Goal: Answer question/provide support

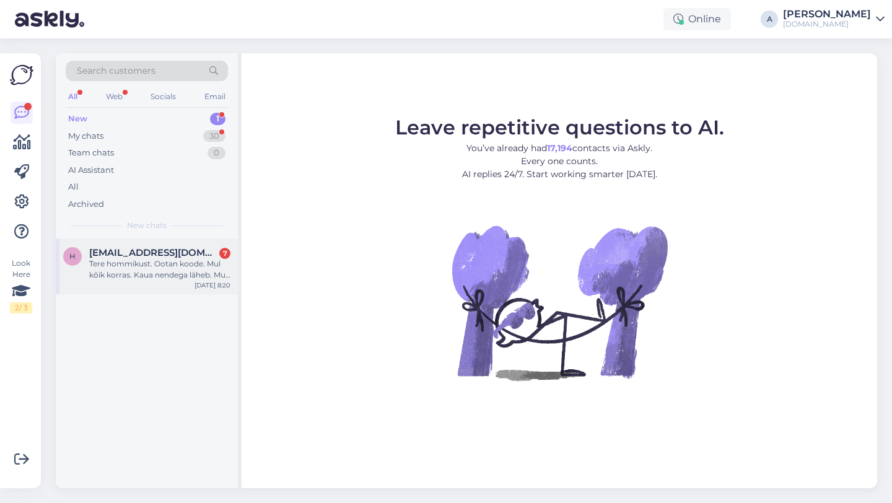
click at [160, 265] on div "Tere hommikust. Ootan koode. Mul kõik korras. Kaua nendega läheb. Mul [PERSON_N…" at bounding box center [159, 269] width 141 height 22
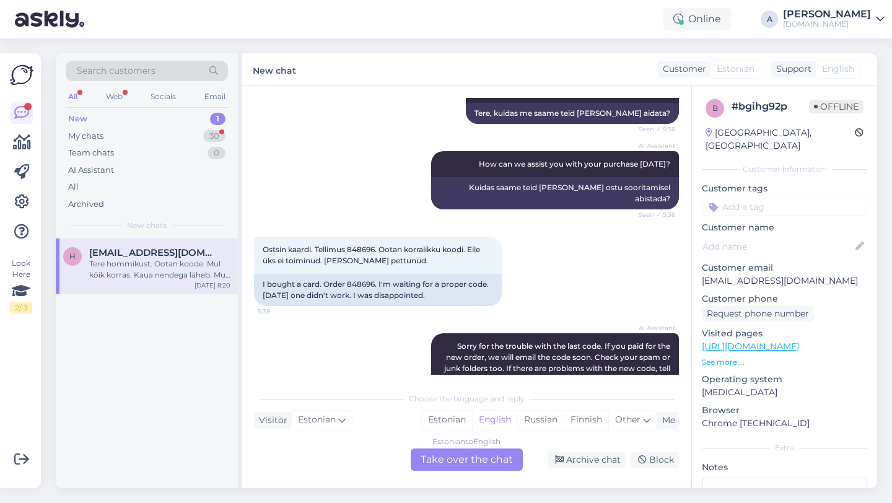
scroll to position [5064, 0]
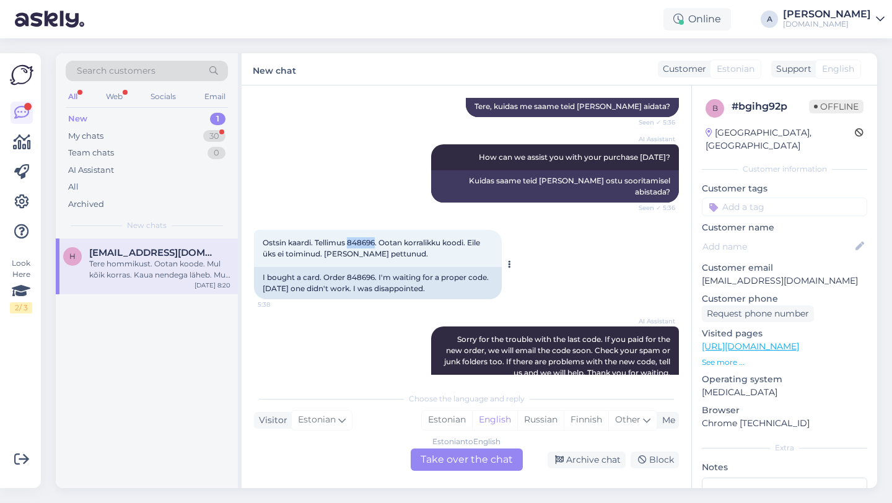
drag, startPoint x: 377, startPoint y: 175, endPoint x: 349, endPoint y: 176, distance: 27.9
click at [349, 238] on span "Ostsin kaardi. Tellimus 848696. Ootan korralikku koodi. Eile üks ei toiminud. […" at bounding box center [372, 248] width 219 height 20
copy span "848696"
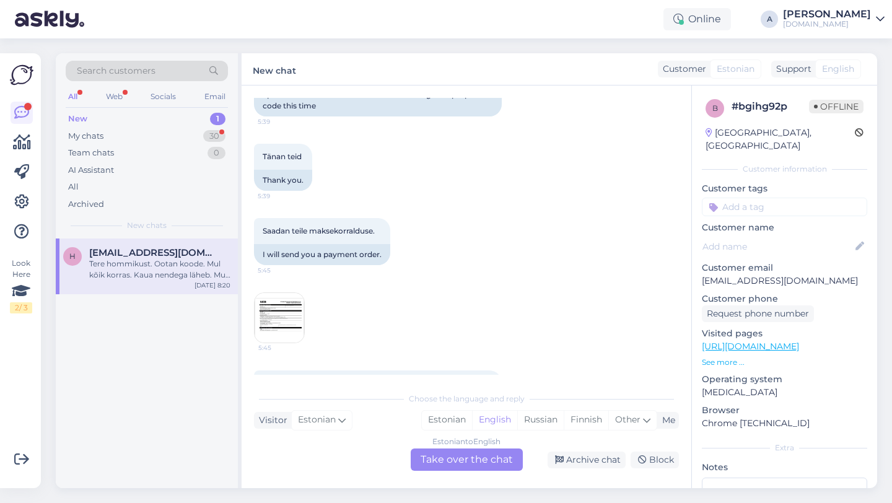
scroll to position [5786, 0]
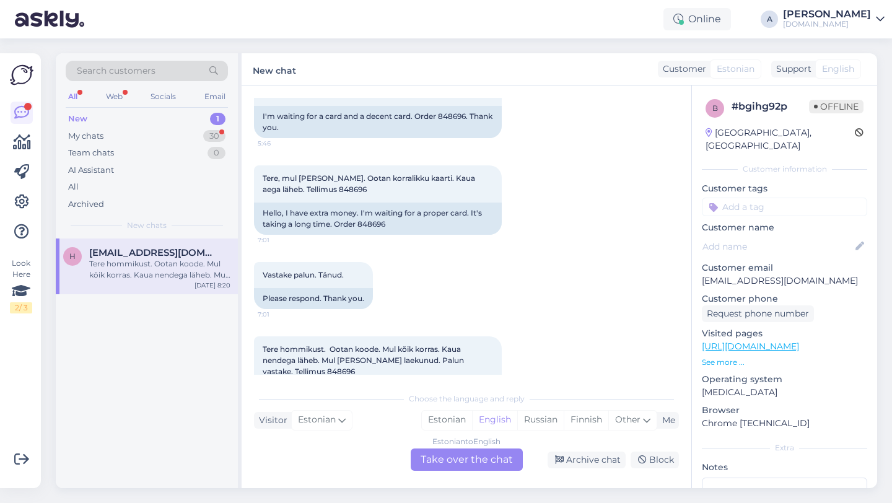
click at [458, 458] on div "Estonian to English Take over the chat" at bounding box center [467, 460] width 112 height 22
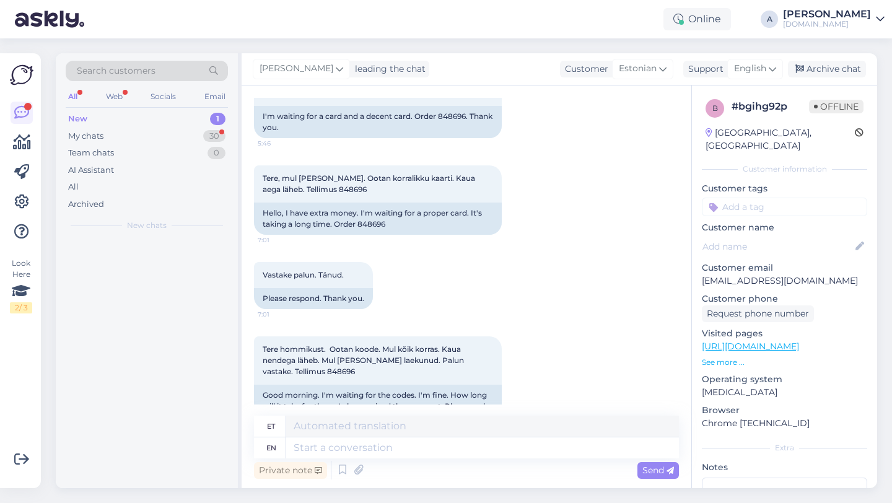
scroll to position [5756, 0]
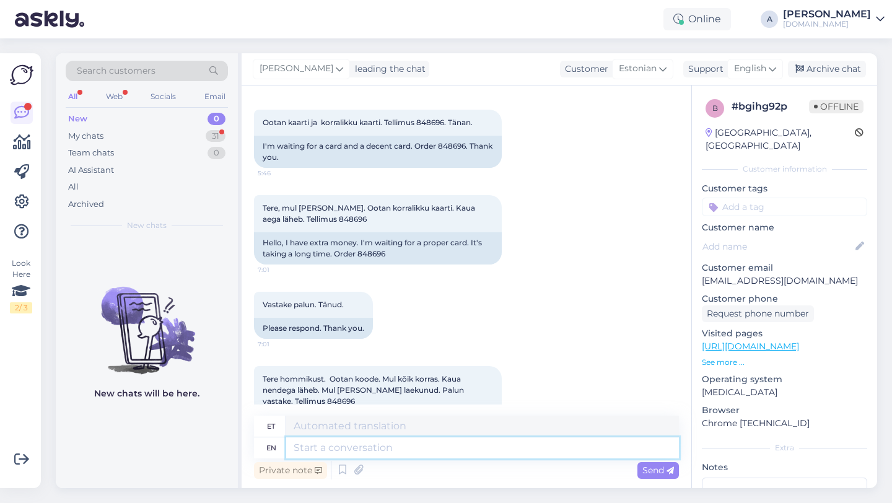
click at [366, 449] on textarea at bounding box center [482, 447] width 393 height 21
type textarea "Hey"
type textarea "Hei"
type textarea "Hey there!"
type textarea "Tere!"
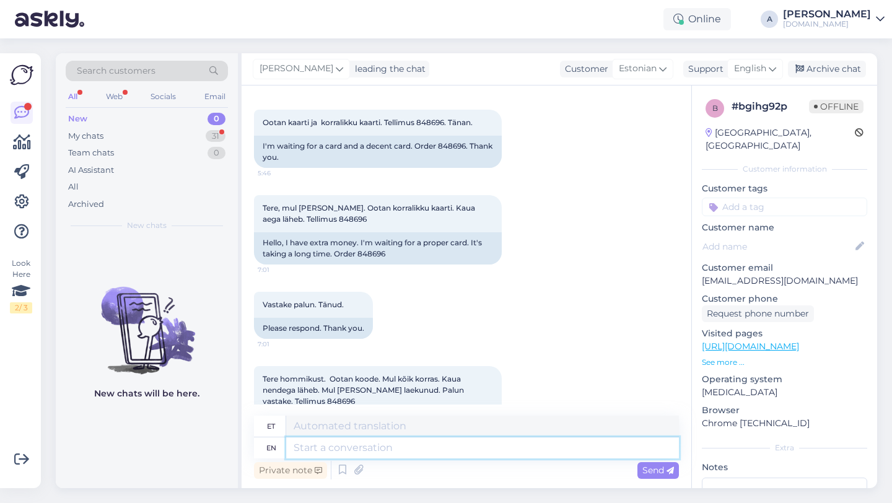
scroll to position [5831, 0]
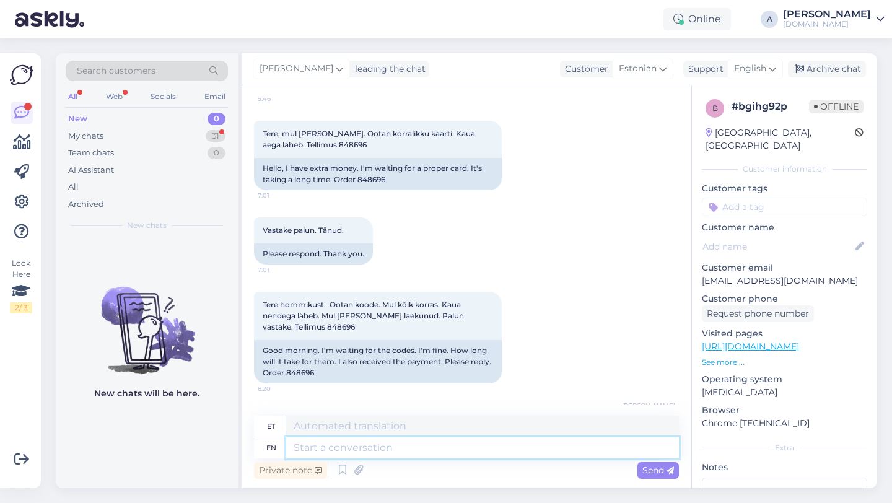
click at [340, 445] on textarea at bounding box center [482, 447] width 393 height 21
paste textarea "From what we can see internally, everything looks good. The process of receivin…"
type textarea "From what we can see internally, everything looks good. The process of receivin…"
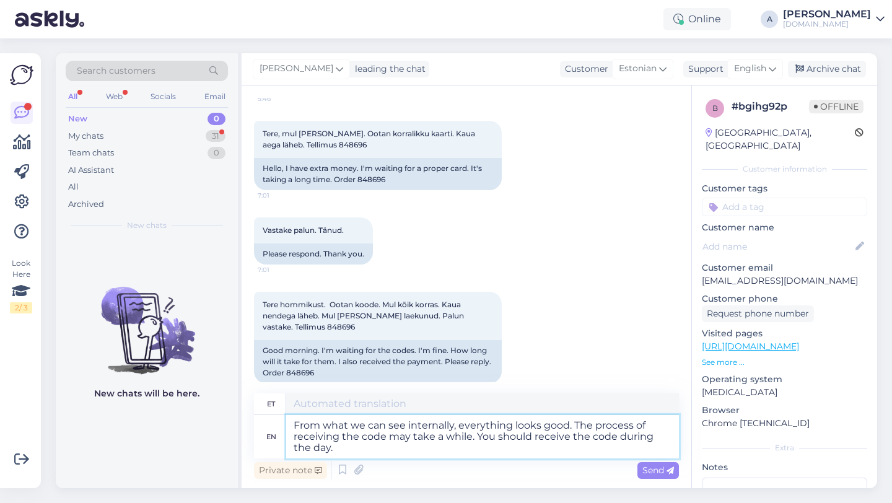
type textarea "Sisemise nägemuse põhjal tundub kõik hea olevat. Koodi saamine võib [PERSON_NAM…"
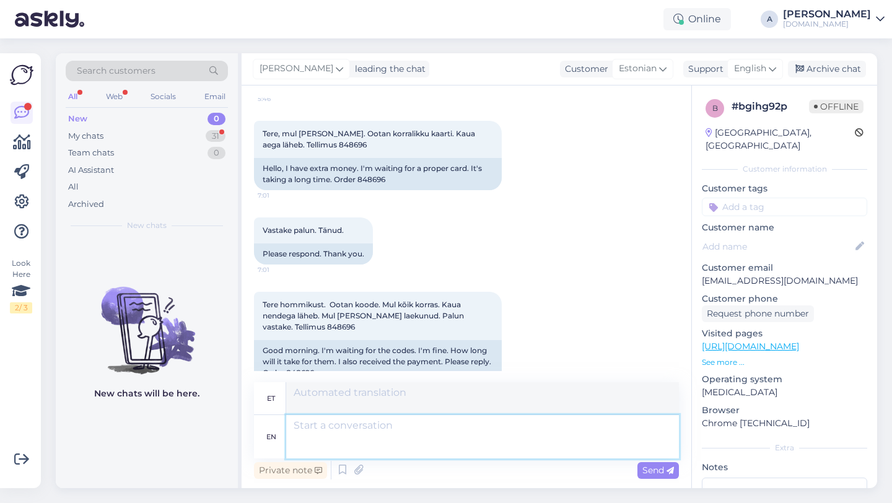
scroll to position [5950, 0]
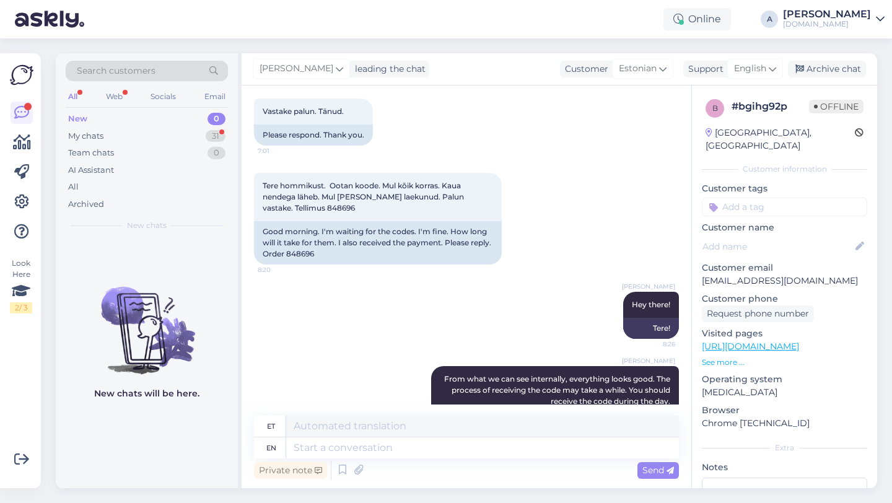
click at [766, 198] on input at bounding box center [784, 207] width 165 height 19
type input "orde"
click at [793, 236] on span "Order_delay" at bounding box center [784, 239] width 45 height 7
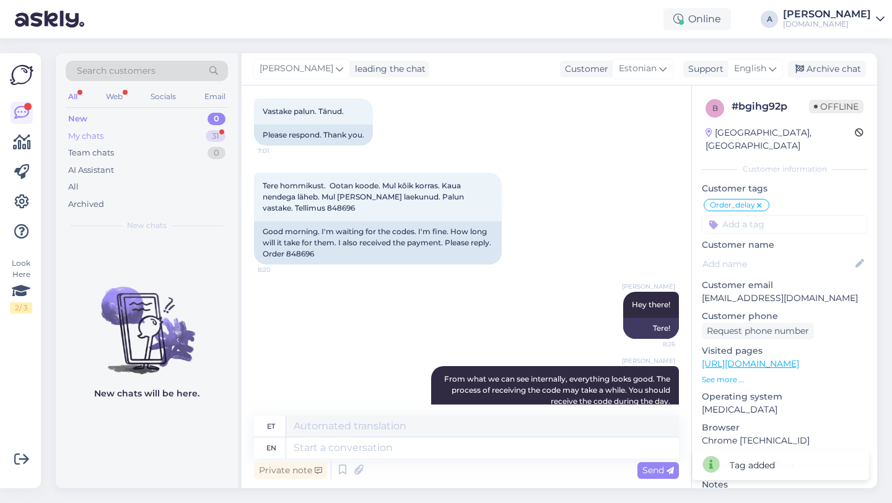
click at [213, 137] on div "31" at bounding box center [216, 136] width 20 height 12
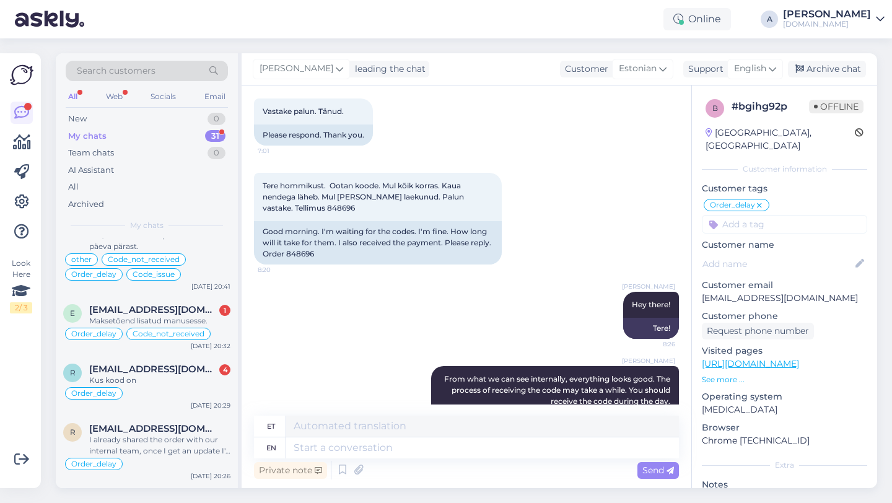
scroll to position [481, 0]
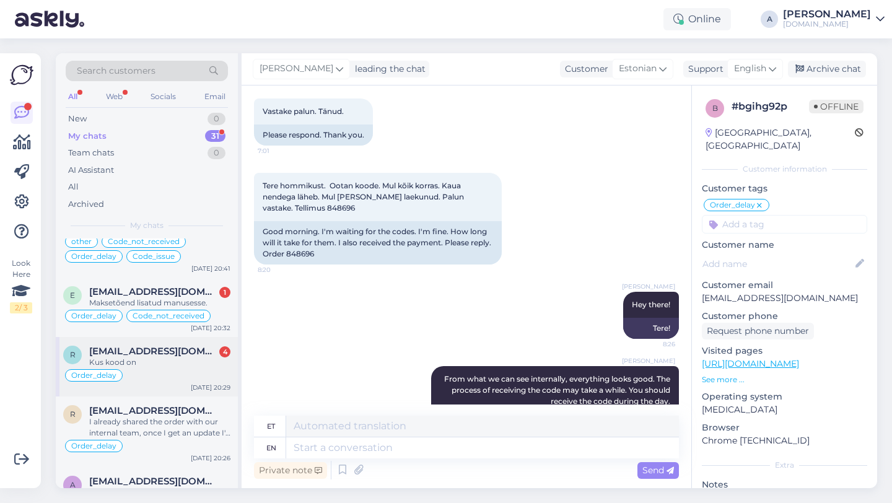
click at [179, 370] on div "Order_delay" at bounding box center [146, 375] width 167 height 15
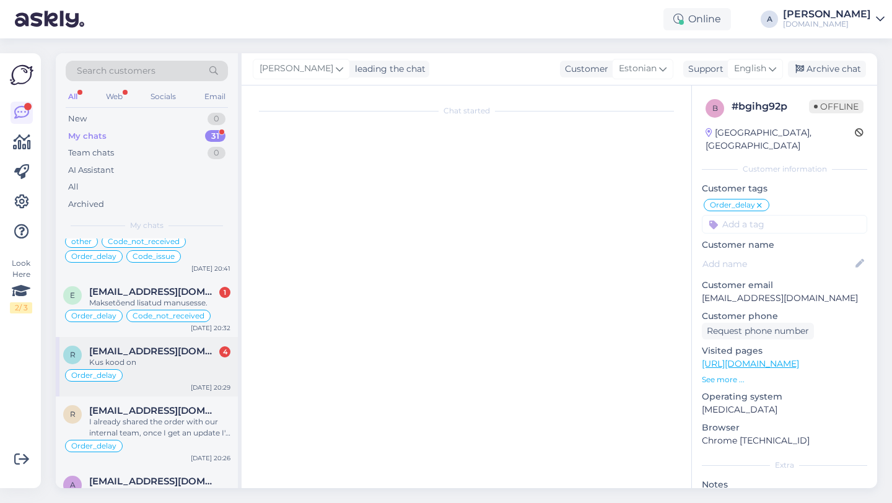
scroll to position [656, 0]
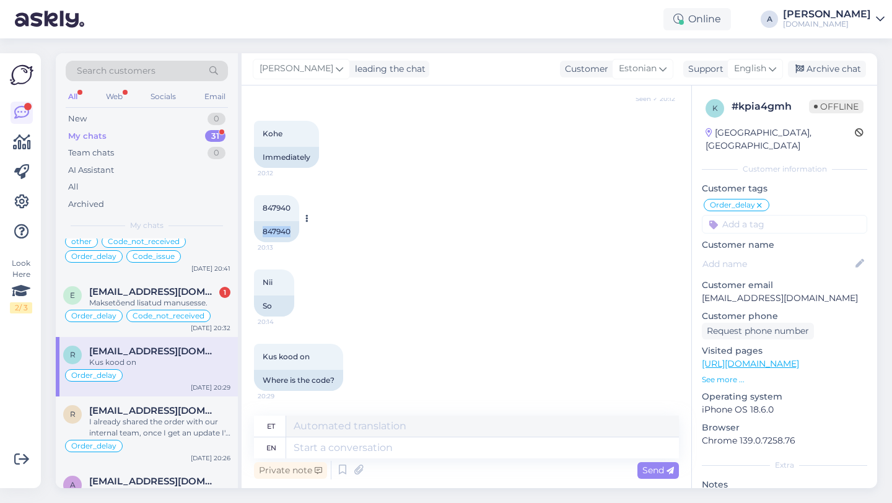
drag, startPoint x: 292, startPoint y: 232, endPoint x: 257, endPoint y: 229, distance: 35.4
click at [257, 229] on div "847940" at bounding box center [276, 231] width 45 height 21
copy div "847940"
click at [309, 442] on textarea at bounding box center [482, 447] width 393 height 21
paste textarea "Due to unexpectedly high demand, the supplier has encountered delivery difficul…"
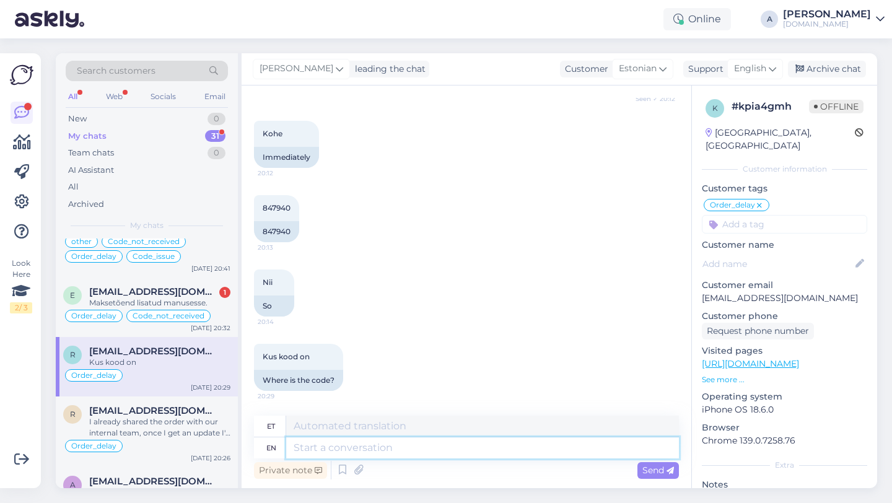
type textarea "Due to unexpectedly high demand, the supplier has encountered delivery difficul…"
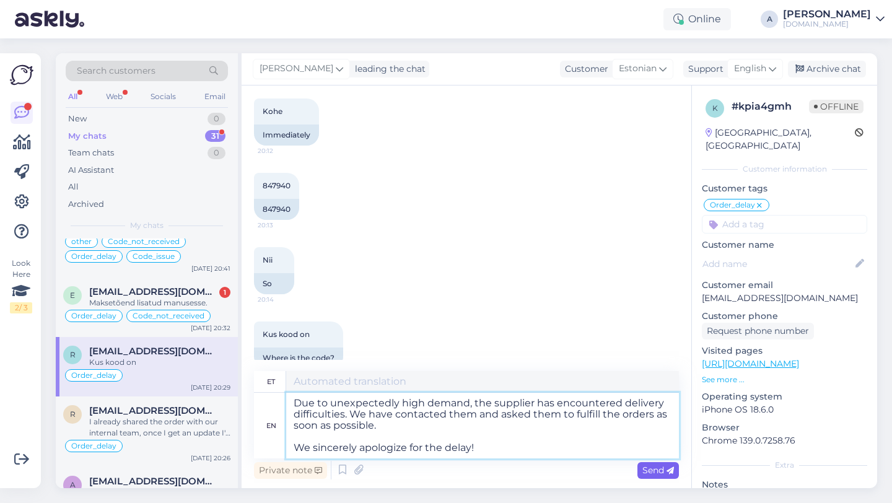
type textarea "Ootamatult suure nõudluse tõttu on tarnijal tekkinud tarneraskusi. Oleme nendeg…"
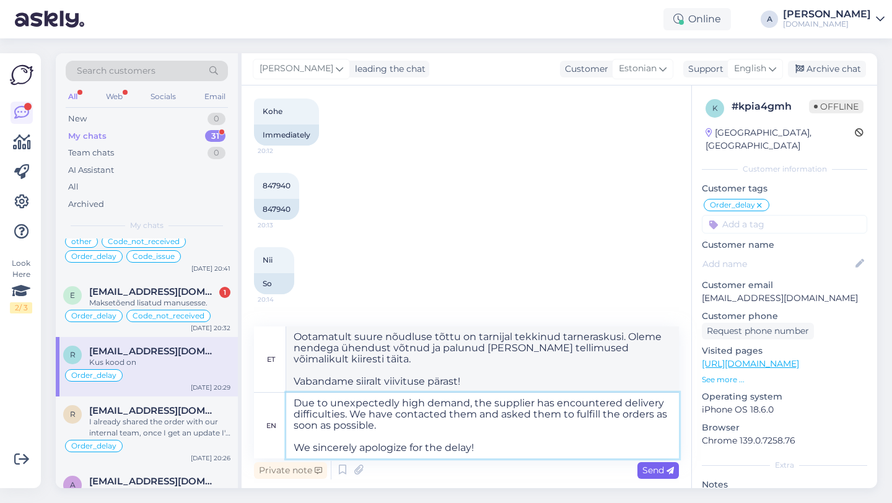
type textarea "Due to unexpectedly high demand, the supplier has encountered delivery difficul…"
click at [660, 471] on span "Send" at bounding box center [658, 470] width 32 height 11
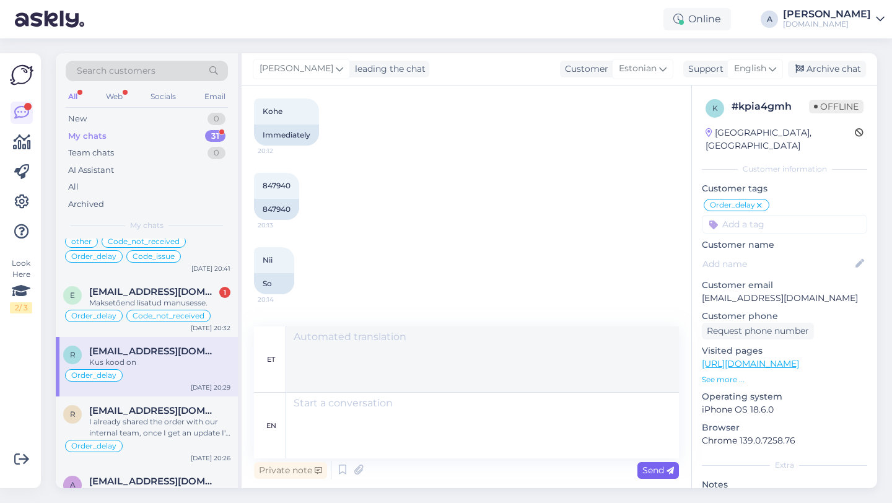
scroll to position [846, 0]
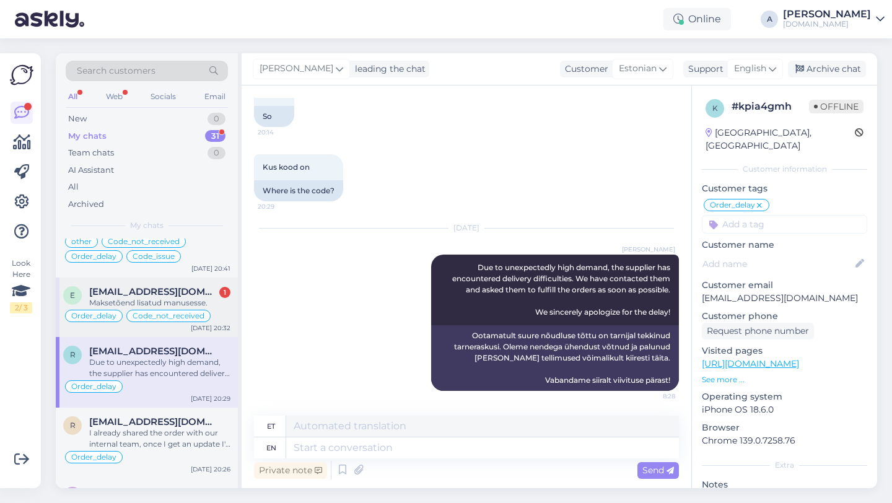
click at [159, 305] on div "Maksetõend lisatud manusesse." at bounding box center [159, 302] width 141 height 11
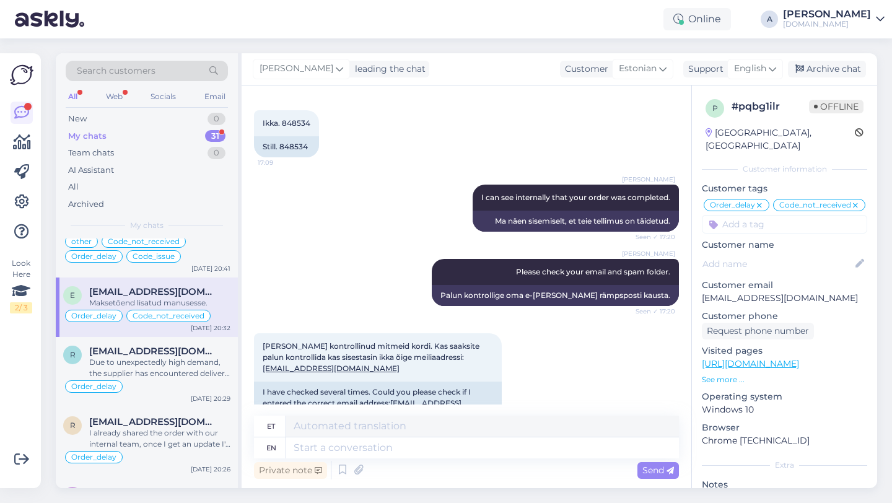
scroll to position [1591, 0]
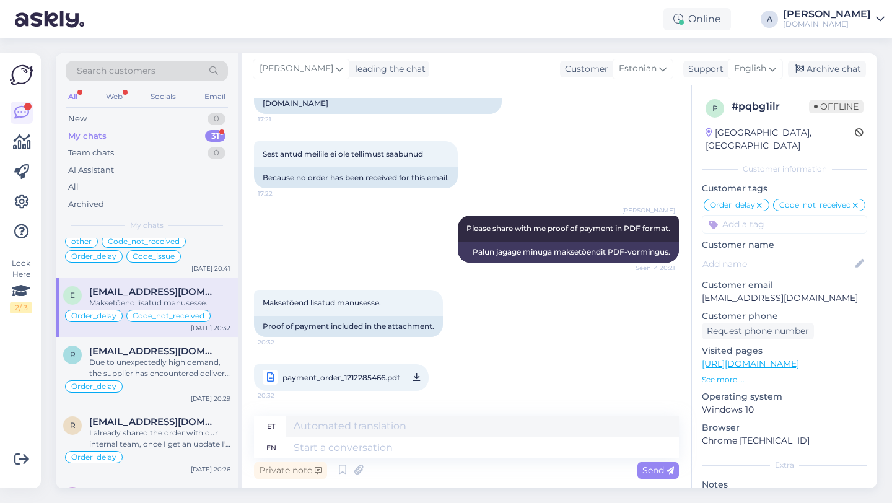
click at [359, 384] on span "payment_order_1212285466.pdf" at bounding box center [341, 377] width 117 height 15
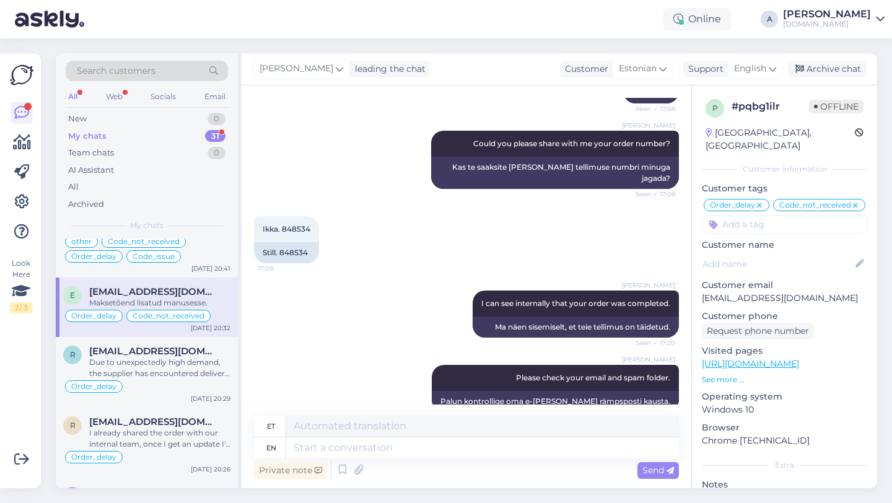
scroll to position [1142, 0]
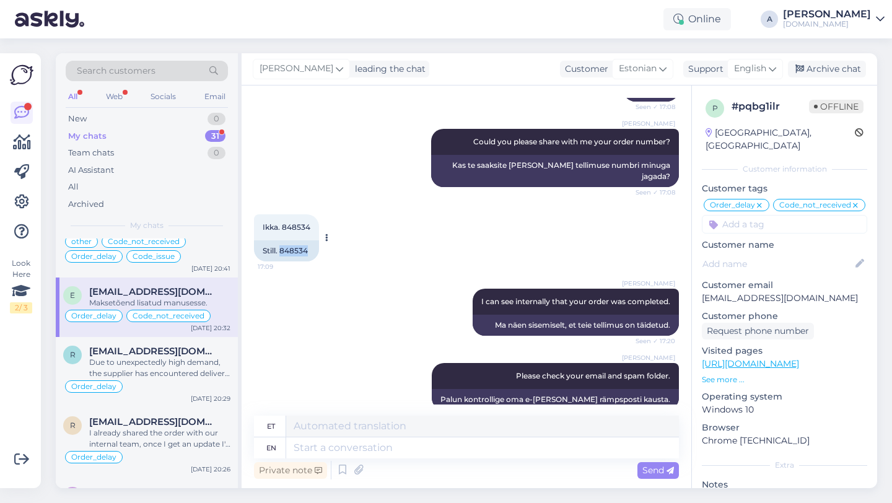
drag, startPoint x: 281, startPoint y: 285, endPoint x: 316, endPoint y: 286, distance: 35.3
click at [316, 261] on div "Still. 848534" at bounding box center [286, 250] width 65 height 21
copy div "848534"
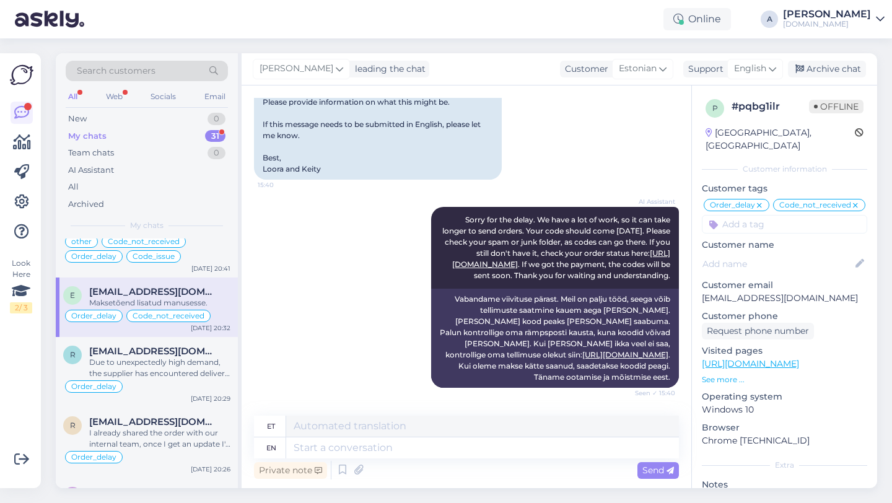
scroll to position [0, 0]
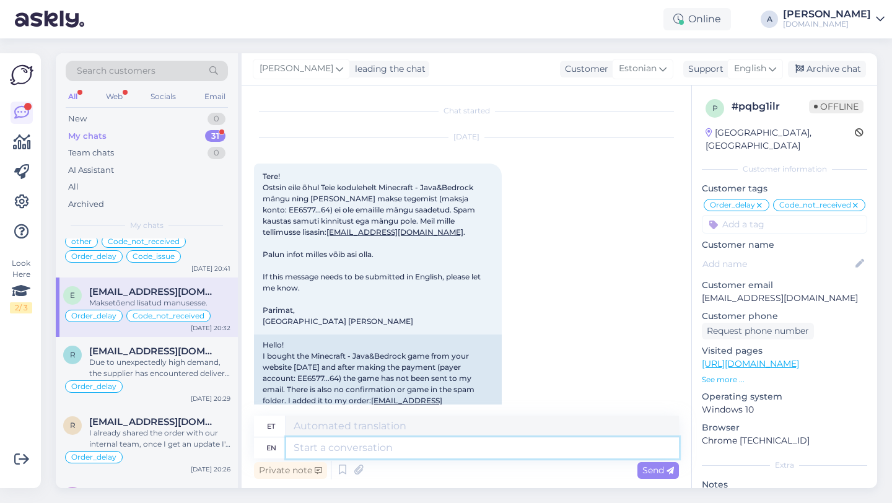
click at [326, 449] on textarea at bounding box center [482, 447] width 393 height 21
paste textarea "[URL][DOMAIN_NAME]"
type textarea "[URL][DOMAIN_NAME]"
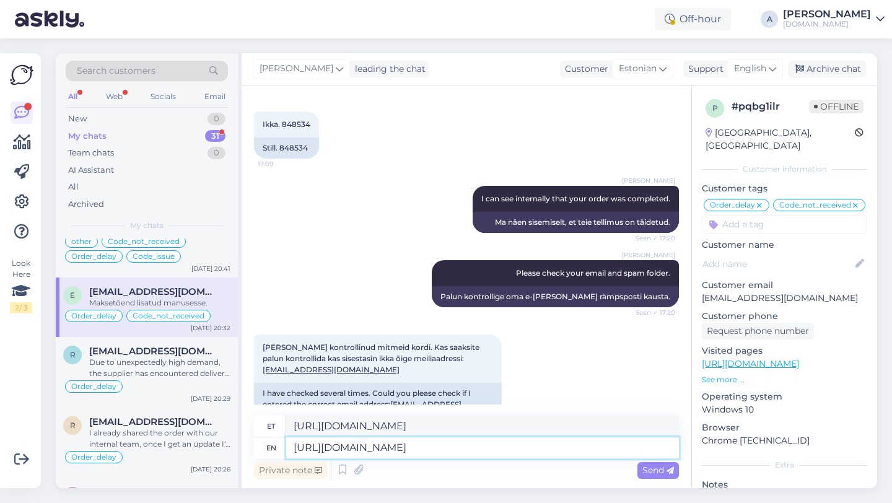
scroll to position [1247, 0]
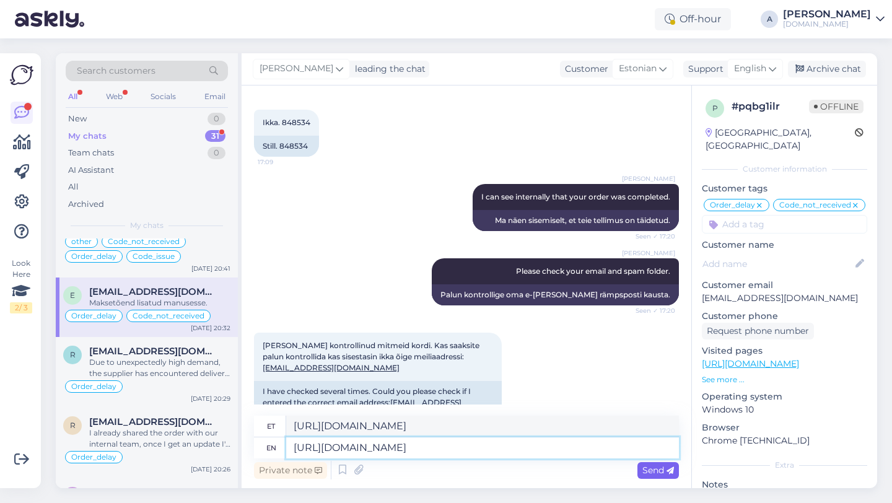
type textarea "[URL][DOMAIN_NAME]"
click at [656, 468] on span "Send" at bounding box center [658, 470] width 32 height 11
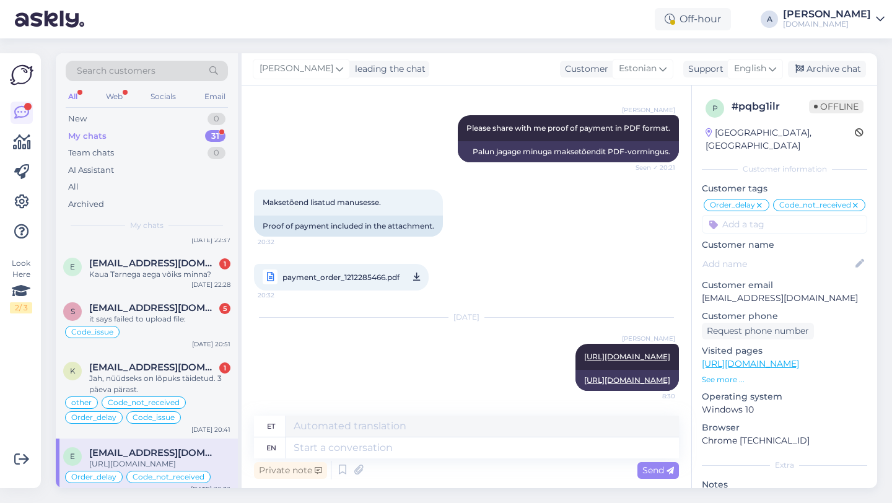
scroll to position [321, 0]
click at [184, 378] on div "Jah, nüüdseks on lõpuks täidetud. 3 päeva pärast." at bounding box center [159, 383] width 141 height 22
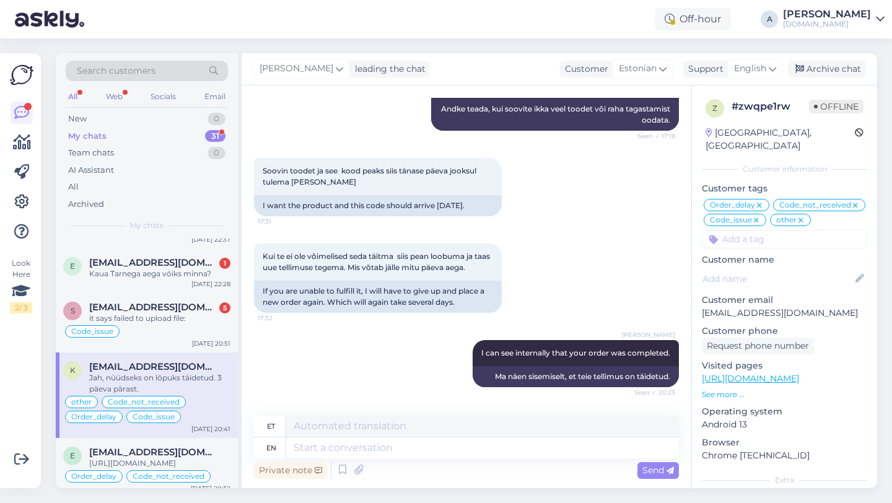
scroll to position [310, 0]
click at [382, 449] on textarea at bounding box center [482, 447] width 393 height 21
type textarea "We're"
type textarea "Me oleme"
type textarea "We're glad"
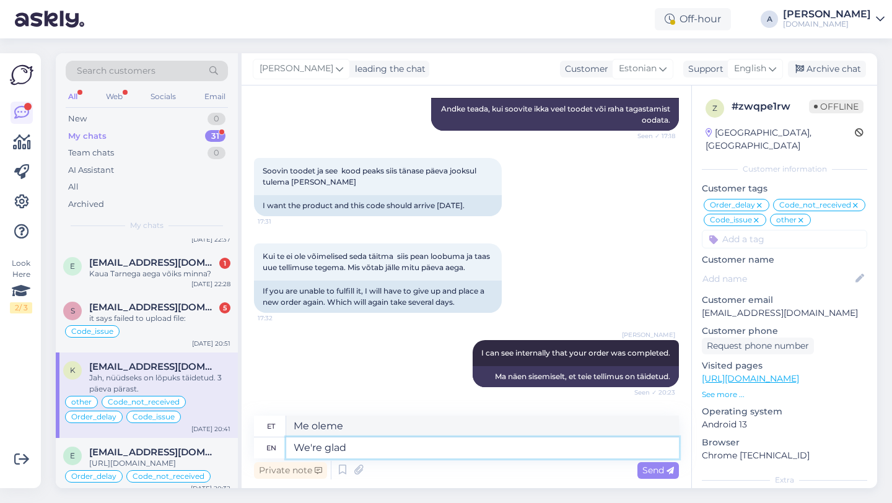
type textarea "Meil on hea meel"
type textarea "We're glad y"
type textarea "Meil on hea meel, et"
type textarea "We're glad you"
type textarea "Meil on hea meel, et sa"
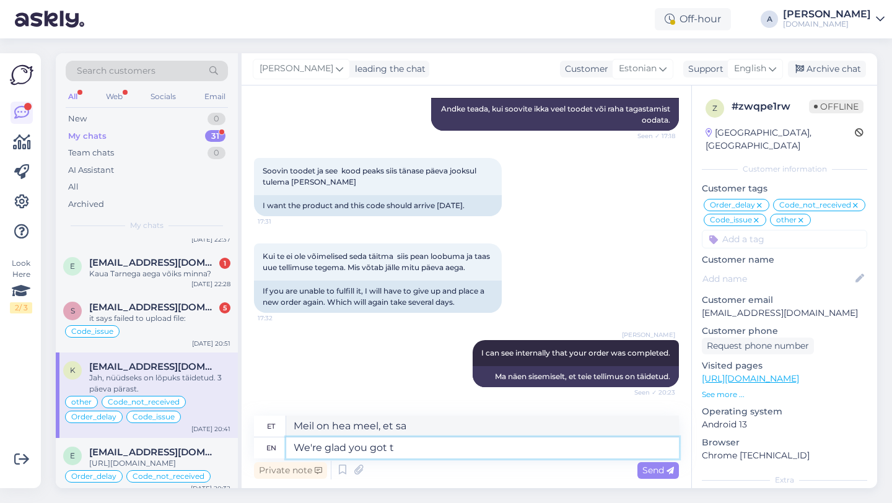
type textarea "We're glad you got th"
type textarea "Meil on hea meel, et sa said"
type textarea "We're glad you got the p"
type textarea "Meil on hea meel, et sa said selle"
type textarea "We're glad you got the p"
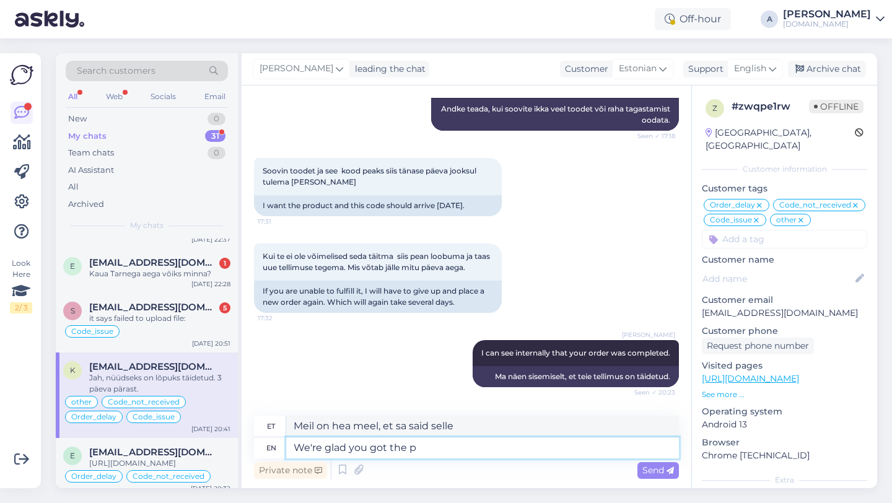
type textarea "Meil on hea meel, et sa po kätte said."
type textarea "We're glad you got the product."
type textarea "Meil on hea meel, et toote kätte saite."
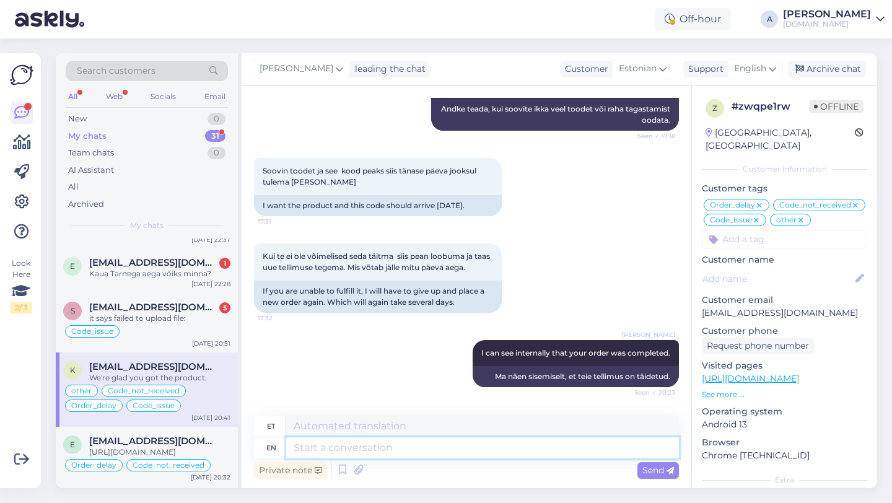
scroll to position [10303, 0]
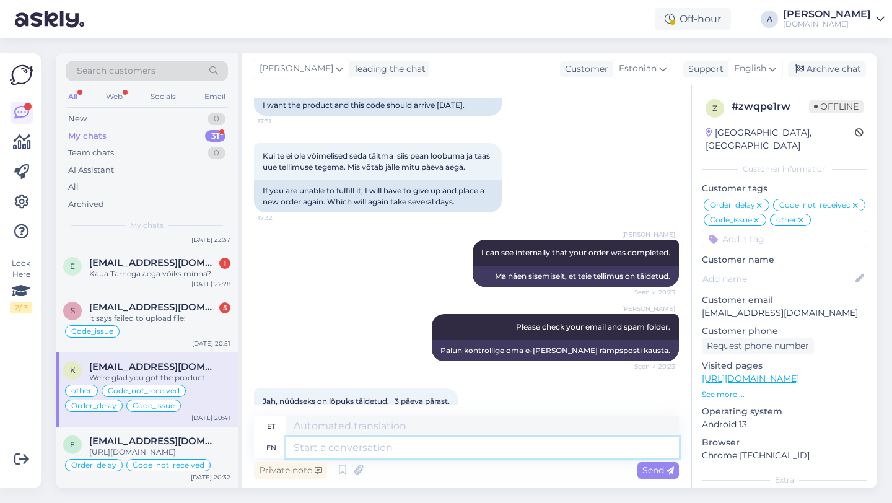
click at [341, 449] on textarea at bounding box center [482, 447] width 393 height 21
paste textarea "If you need further help, don't hesitate to contact us again. Have a great day!"
type textarea "If you need further help, don't hesitate to contact us again. Have a great day!"
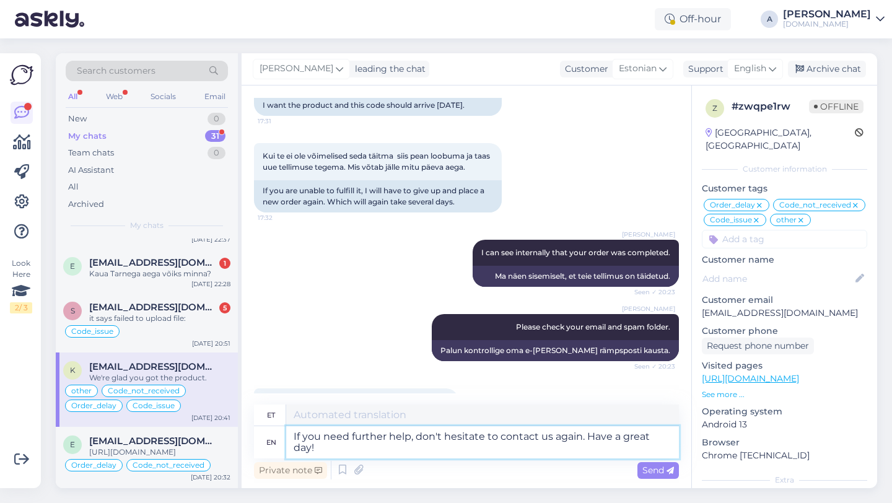
type textarea "Kui vajate täiendavat abi, võtke meiega uuesti ühendust. Ilusat päeva!"
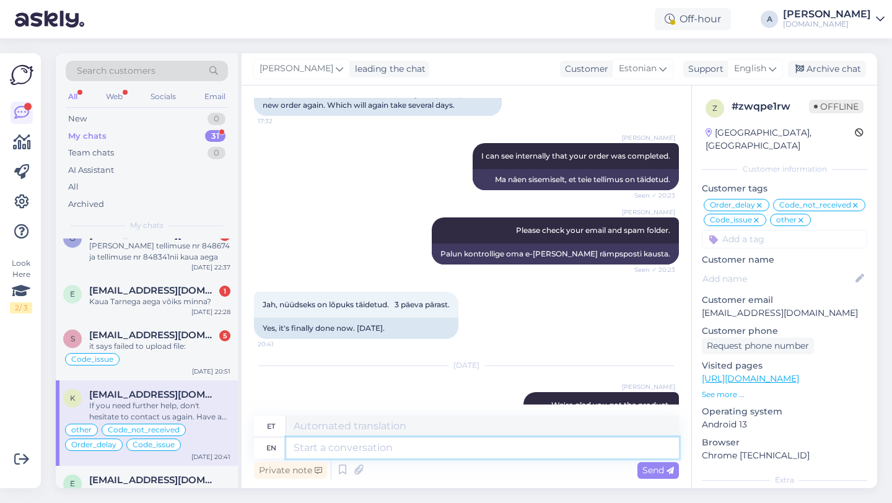
scroll to position [275, 0]
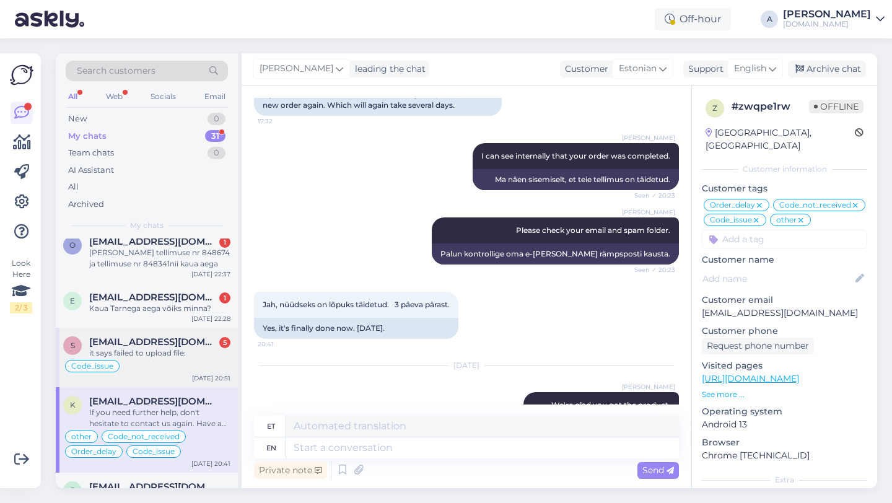
click at [147, 368] on div "Code_issue" at bounding box center [146, 366] width 167 height 15
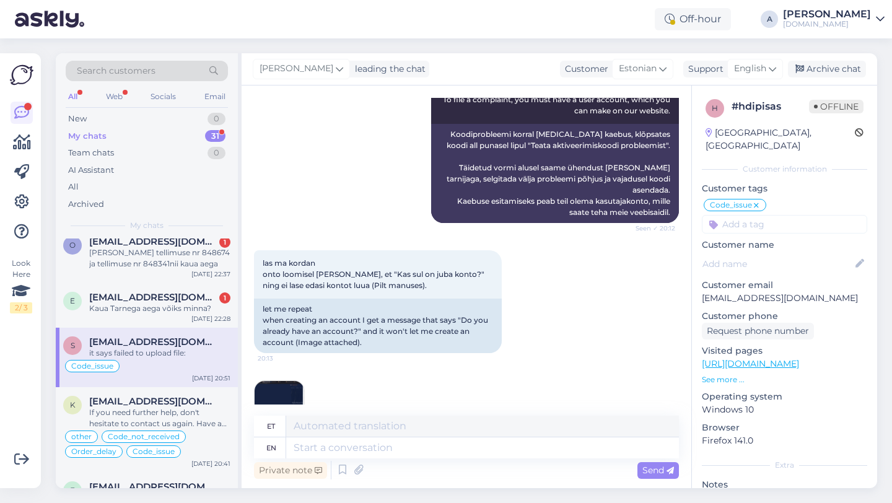
scroll to position [2344, 0]
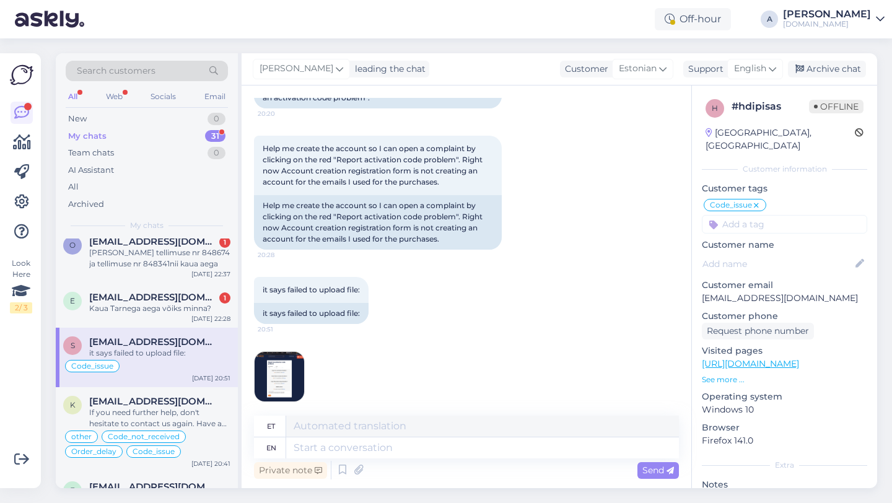
click at [290, 370] on img at bounding box center [280, 377] width 50 height 50
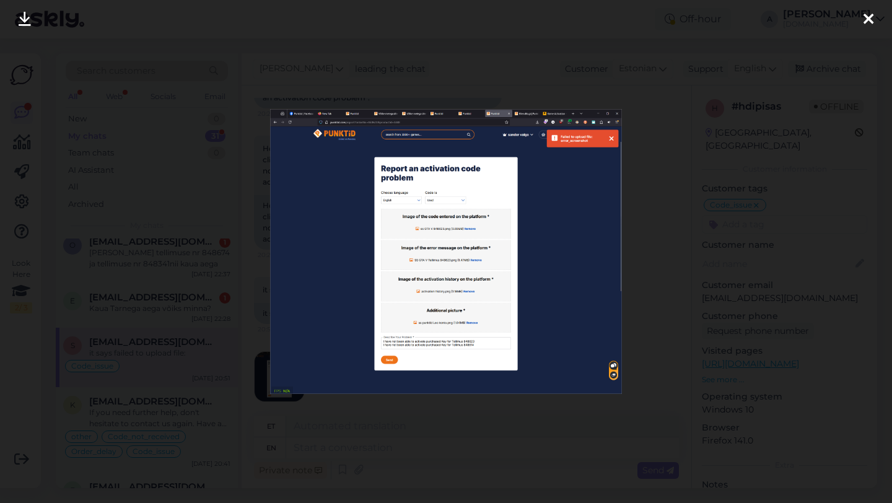
click at [866, 18] on icon at bounding box center [869, 20] width 10 height 16
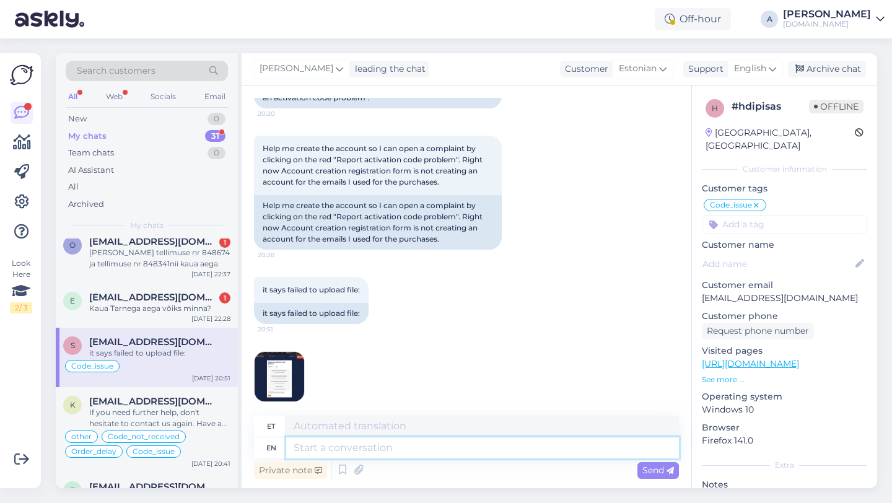
click at [374, 450] on textarea at bounding box center [482, 447] width 393 height 21
paste textarea "Okay, in that case, please send full-screen screenshots from a browser: 1. How …"
type textarea "Okay, in that case, please send full-screen screenshots from a browser: 1. How …"
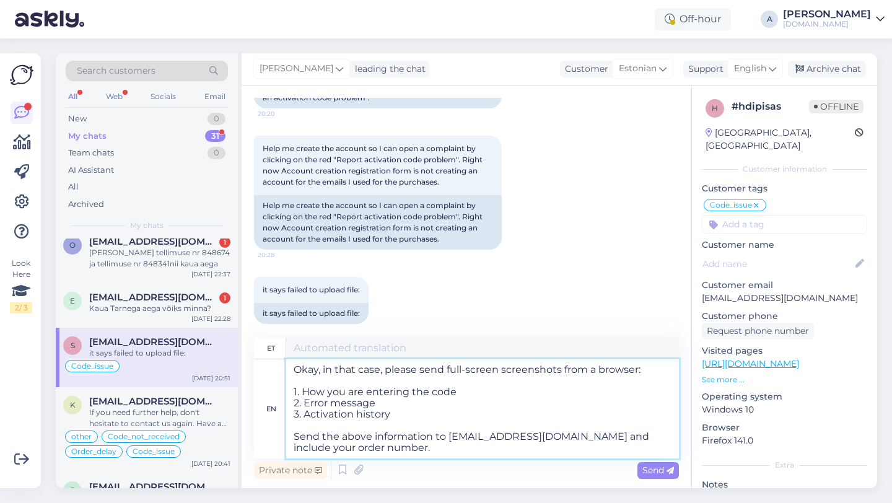
type textarea "Olgu, sel juhul palun saatke brauserist täisekraanil kuvatõmmised: 1. Kuidas te…"
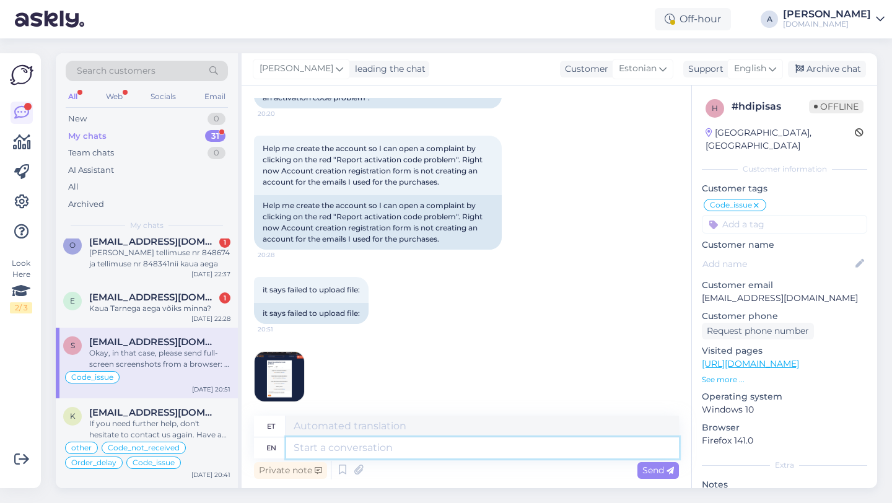
scroll to position [2623, 0]
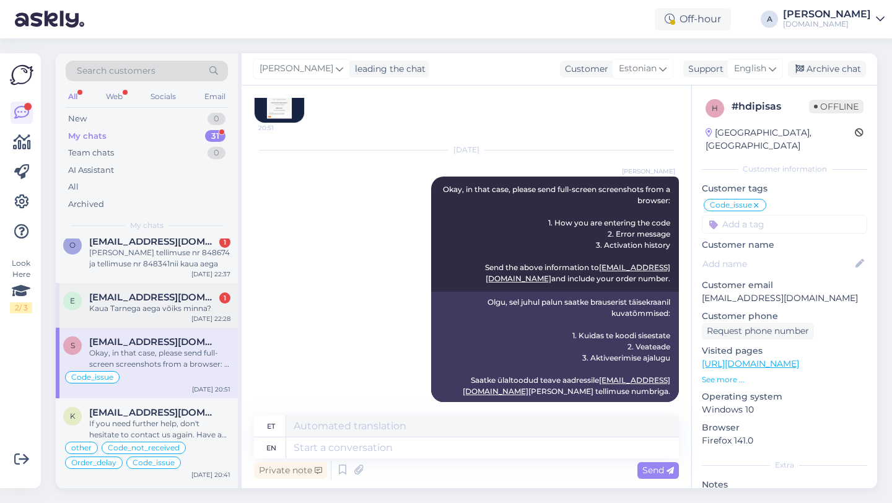
click at [145, 303] on div "Kaua Tarnega aega võiks minna?" at bounding box center [159, 308] width 141 height 11
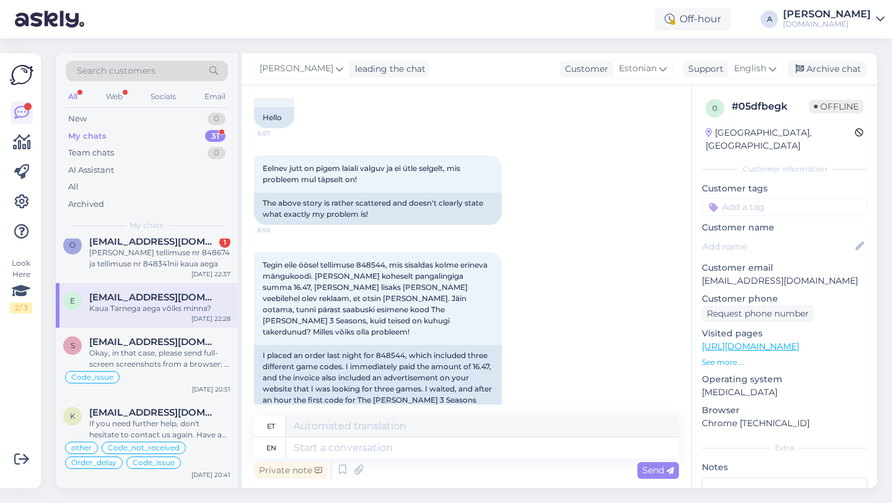
scroll to position [993, 0]
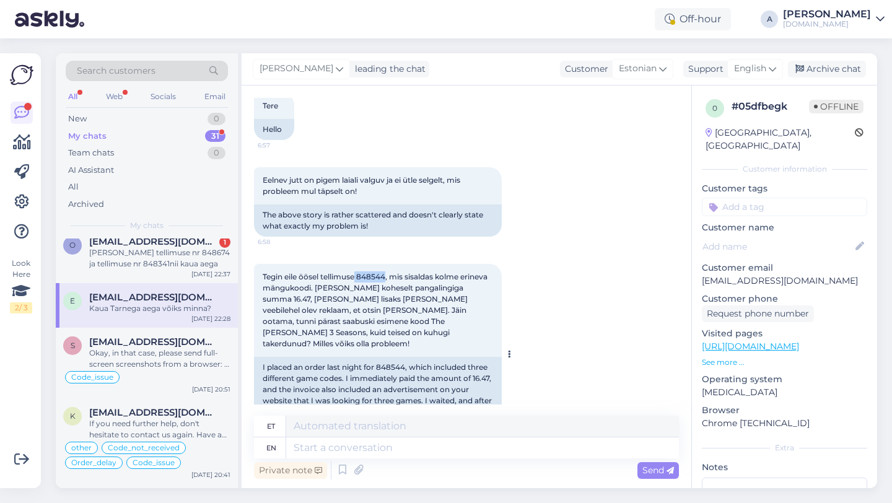
drag, startPoint x: 389, startPoint y: 276, endPoint x: 357, endPoint y: 277, distance: 31.6
click at [357, 277] on span "Tegin eile öösel tellimuse 848544, mis sisaldas kolme erineva mängukoodi. [PERS…" at bounding box center [376, 310] width 227 height 76
copy span "848544"
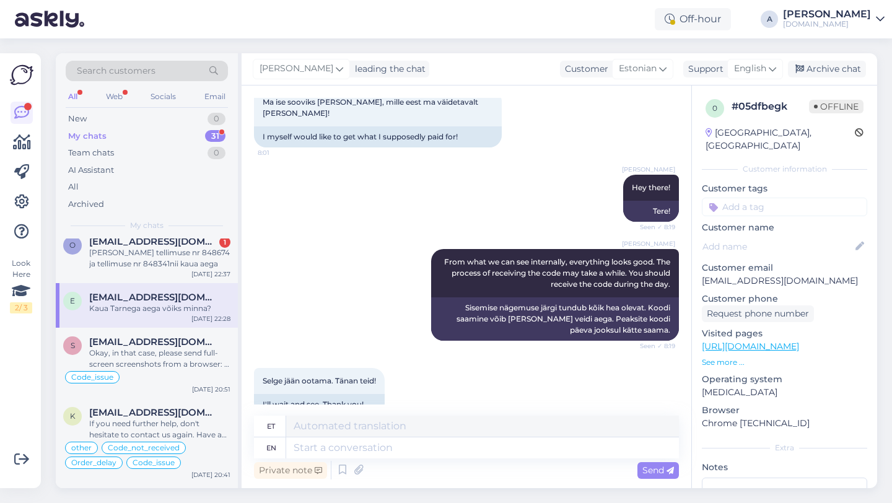
scroll to position [2072, 0]
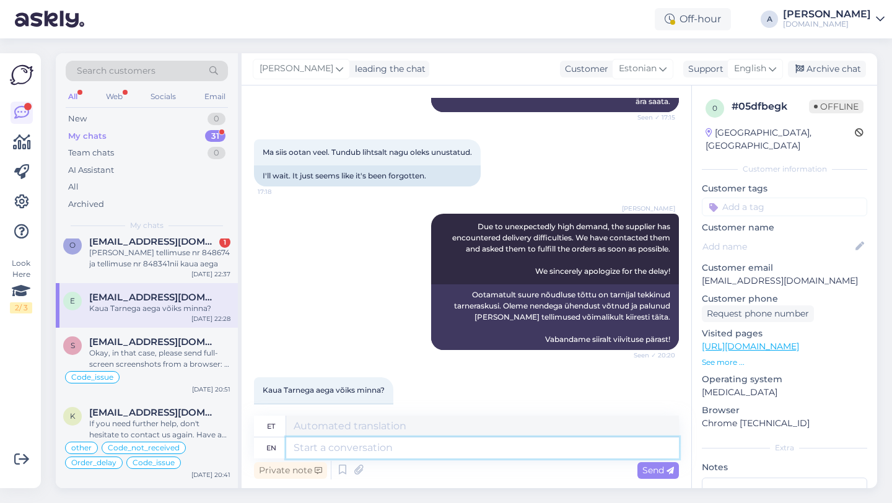
click at [374, 447] on textarea at bounding box center [482, 447] width 393 height 21
type textarea "Unfortunately,"
type textarea "Kahjuks"
type textarea "Unfortunately, we"
type textarea "Kahjuks me"
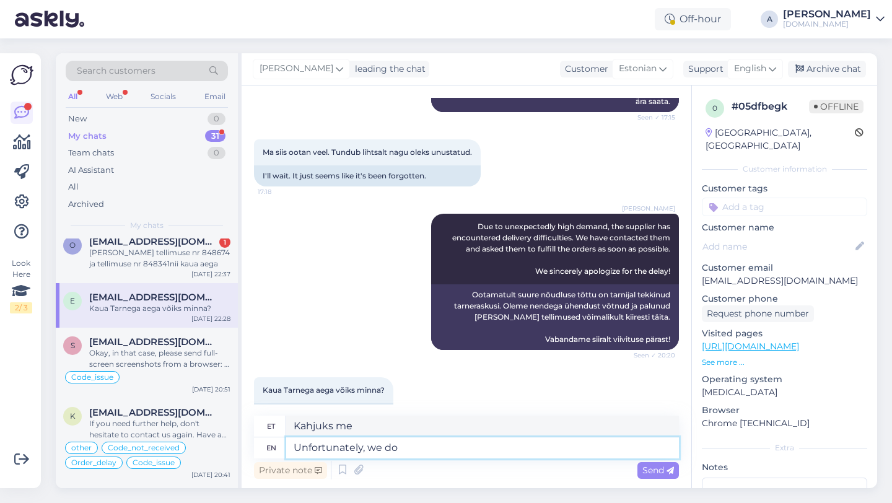
type textarea "Unfortunately, we do n"
type textarea "Kahjuks me teeme seda"
type textarea "Unfortunately, we do not h"
type textarea "Kahjuks me [PERSON_NAME] tee"
type textarea "Unfortunately, we do not have an"
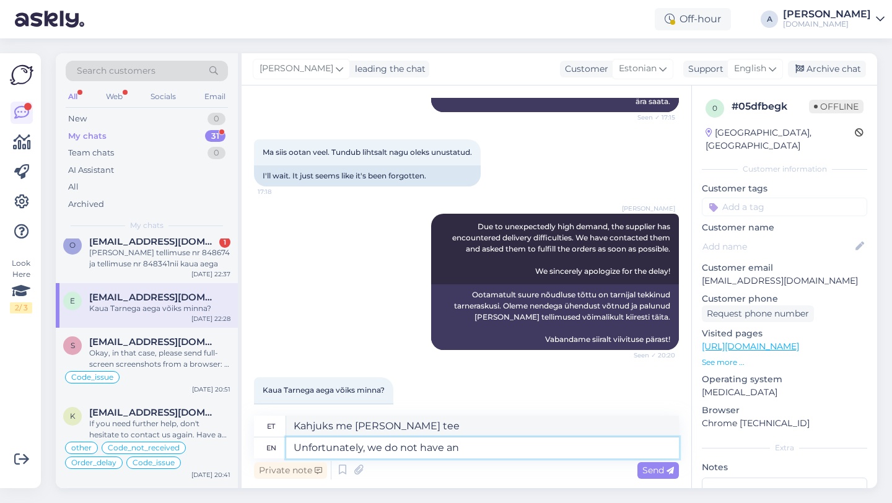
type textarea "Kahjuks meil pole"
type textarea "Unfortunately, we do not have an"
type textarea "Kahjuks [PERSON_NAME] pole"
type textarea "Unfortunately, we do not have an stimated t"
type textarea "Kahjuks meil stimuleeritud"
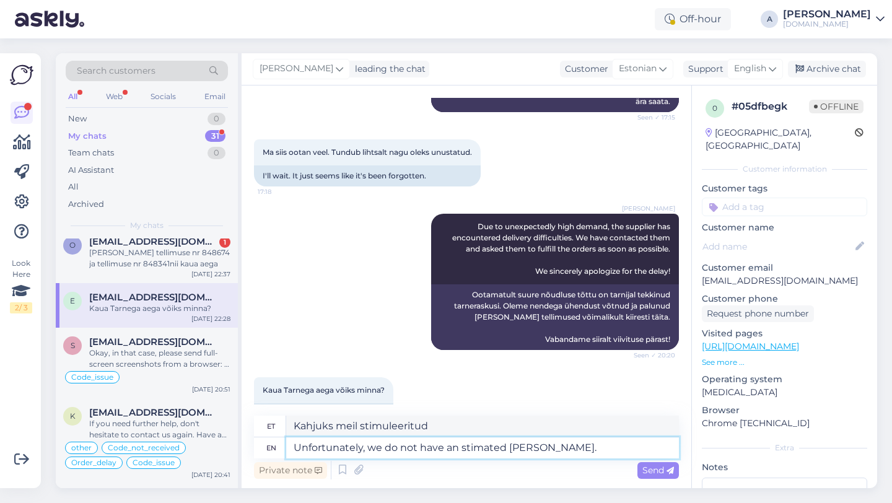
type textarea "Unfortunately, we do not have an stimated [PERSON_NAME]."
type textarea "Kahjuks meil stimuleeritud ajastust pole."
type textarea "Unfortunately, we do not have an stimated timse."
type textarea "Kahjuks meil stimuleeritud timse'i pole."
type textarea "Unfortunately, we do not have an stimated time."
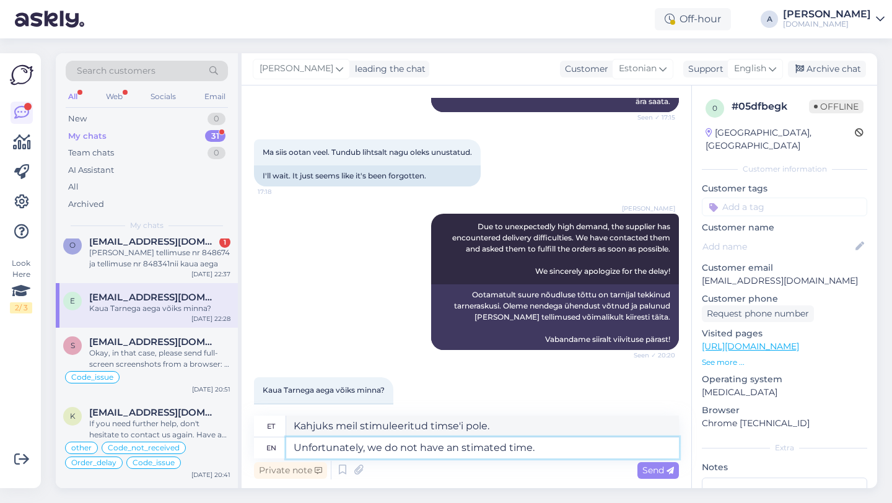
type textarea "Kahjuks pole meil kindlat aega."
type textarea "Unfortunately, we do not have an estimated time."
type textarea "Kahjuks pole meil hinnangulist aega."
type textarea "Unfortunately, we do not have an estimated time."
click at [651, 475] on span "Send" at bounding box center [658, 470] width 32 height 11
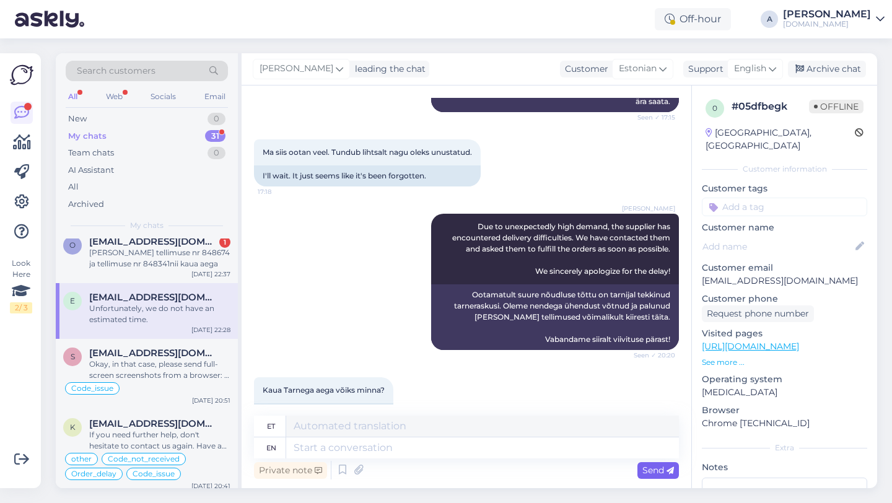
scroll to position [2173, 0]
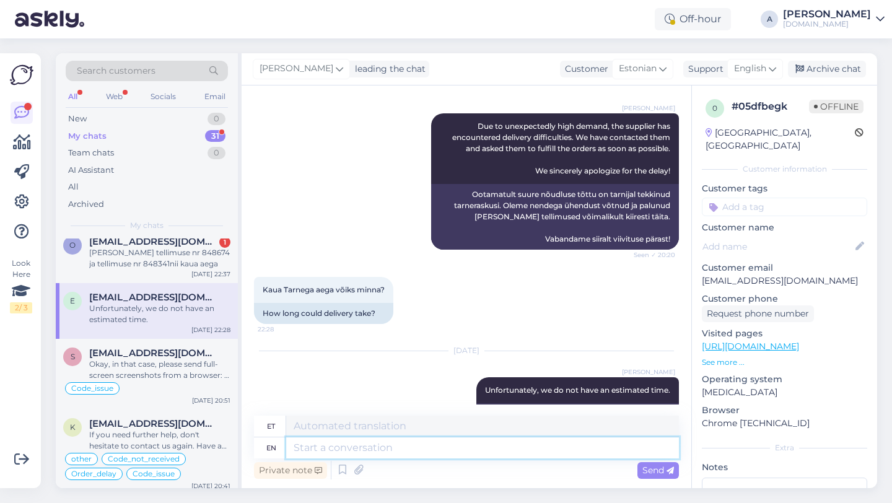
click at [501, 447] on textarea at bounding box center [482, 447] width 393 height 21
type textarea "[PERSON_NAME]"
type textarea "Kuidas"
type textarea "However,"
type textarea "Siiski"
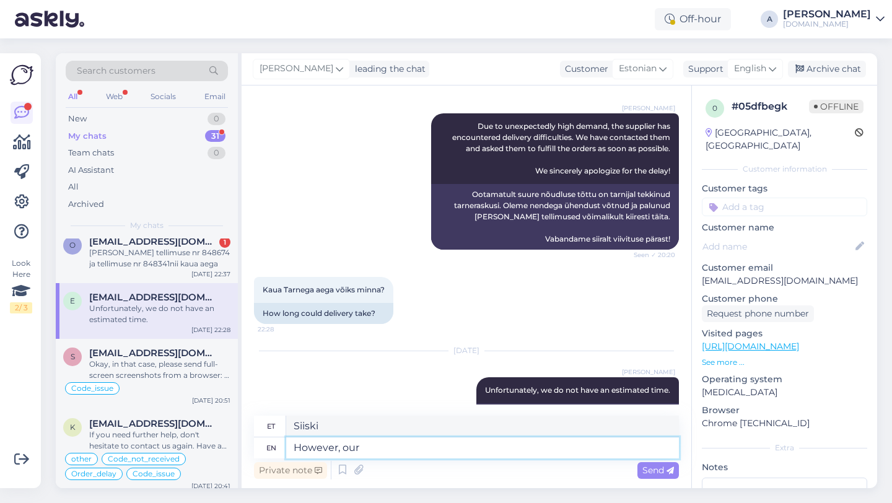
type textarea "However, our"
type textarea "Siiski, meie"
type textarea "However, our team"
type textarea "Siiski, meie meeskond"
type textarea "However, our team is"
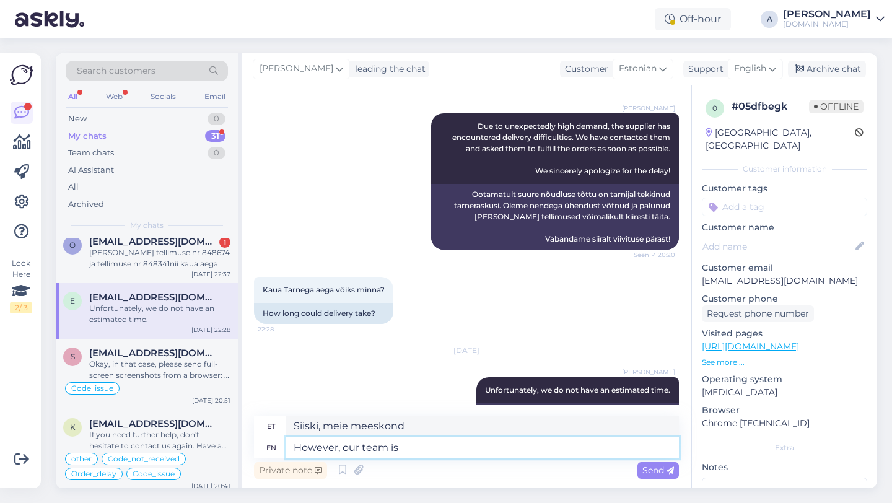
type textarea "Siiski on meie meeskond"
type textarea "However, our team is working to"
type textarea "Siiski töötab meie meeskond selle nimel, et"
type textarea "However, our team is working to send i"
type textarea "Siiski töötab meie meeskond selle nimel, et saata"
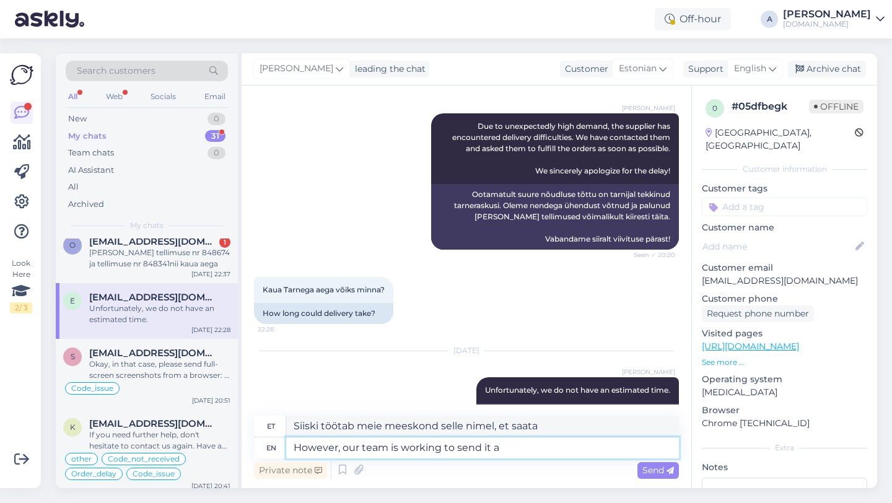
type textarea "However, our team is working to send it as"
type textarea "Siiski töötab meie meeskond selle saatmise nimel."
type textarea "However, our team is working to send it as so"
type textarea "Meie meeskond töötab aga selle nimel, et see saata"
type textarea "However, our team is working to send it as soon as"
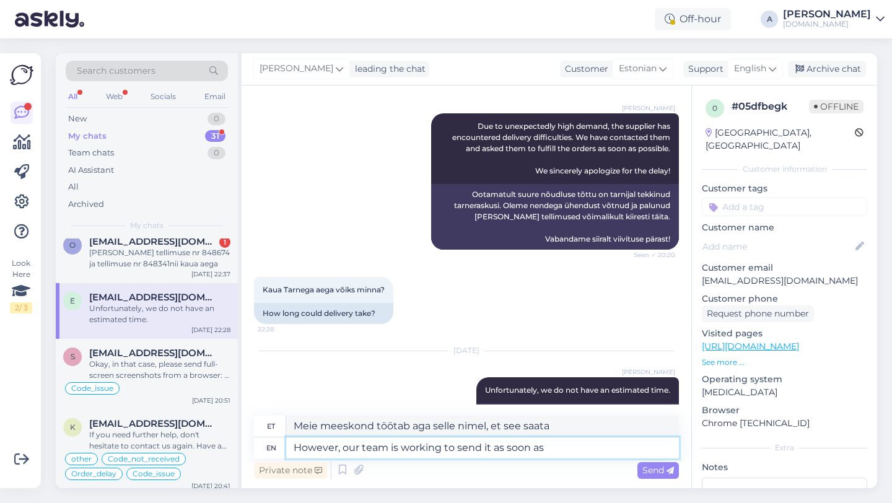
type textarea "Meie meeskond töötab aga selle nimel, et see võimalikult kiiresti saata."
type textarea "However, our team is working to send it as soon as pos"
type textarea "Siiski töötab meie meeskond selle nimel, et see niipea kui võimalik saata."
type textarea "However, our team is working to send it as soon as possible."
type textarea "Siiski töötab meie meeskond selle nimel, et see võimalikult kiiresti ära saata."
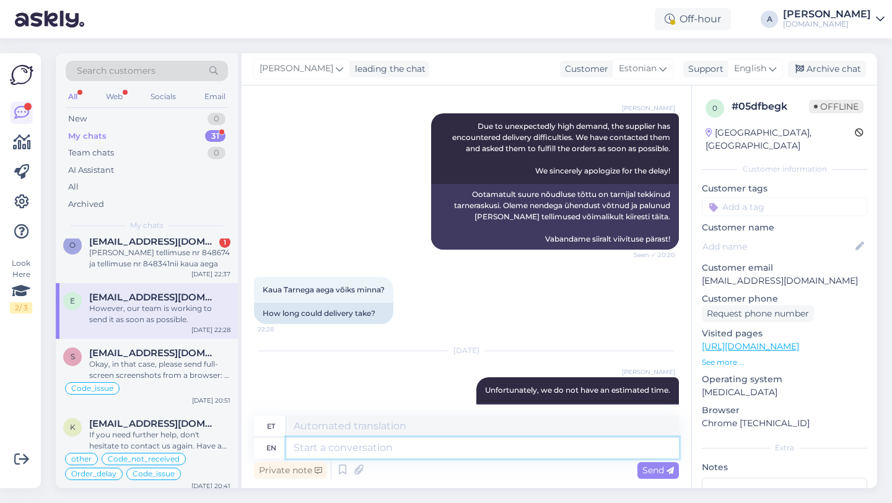
scroll to position [2258, 0]
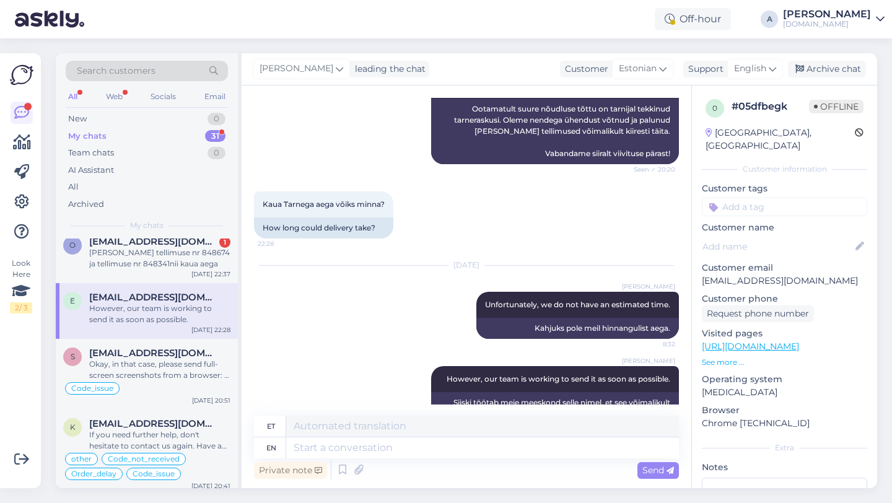
click at [754, 198] on input at bounding box center [784, 207] width 165 height 19
type input "orde"
click at [776, 236] on span "Order_delay" at bounding box center [784, 239] width 45 height 7
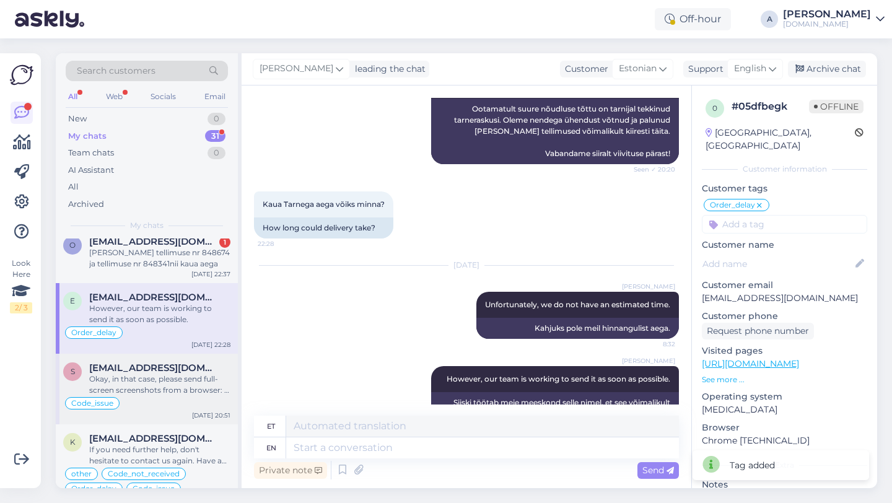
scroll to position [159, 0]
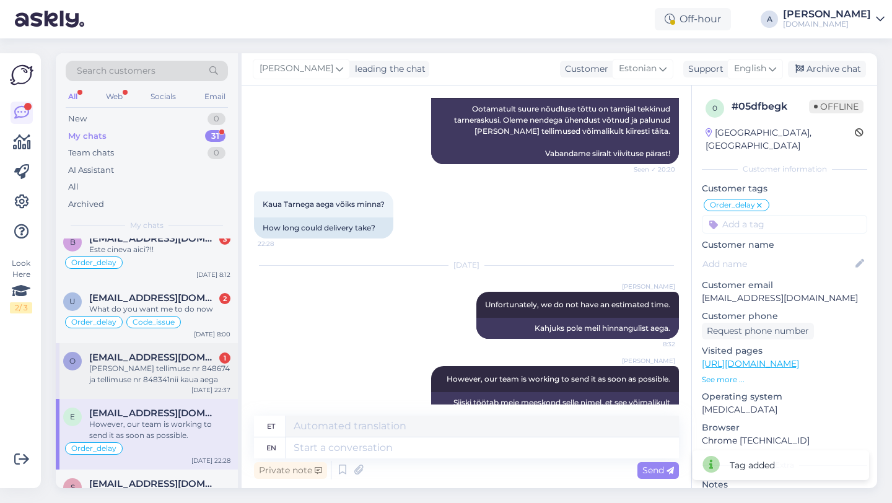
click at [182, 374] on div "[PERSON_NAME] tellimuse nr 848674 ja tellimuse nr 848341nii kaua aega" at bounding box center [159, 374] width 141 height 22
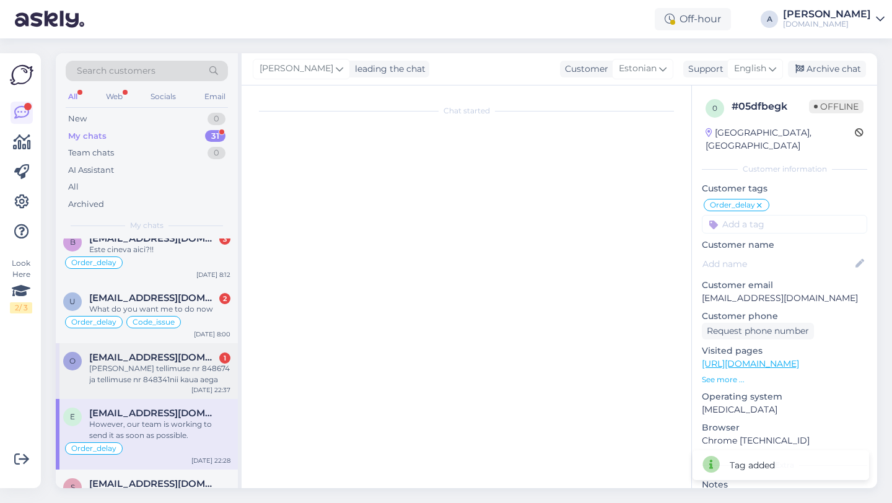
scroll to position [626, 0]
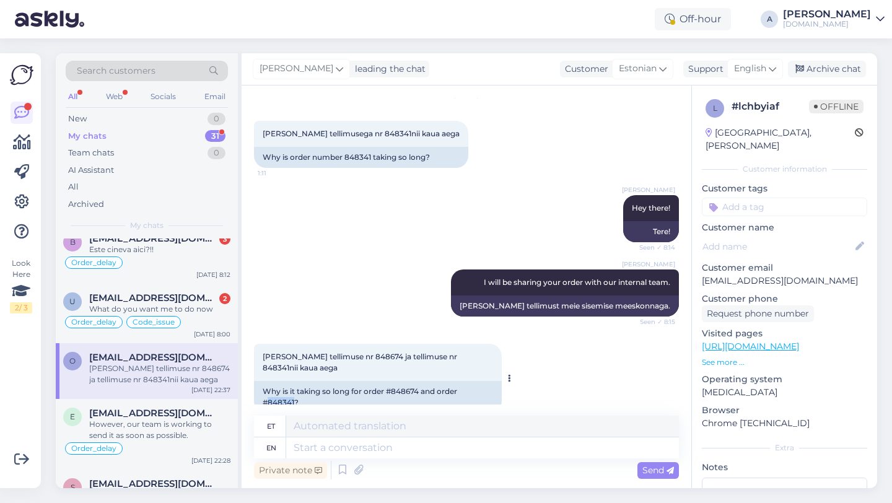
drag, startPoint x: 295, startPoint y: 380, endPoint x: 268, endPoint y: 382, distance: 27.3
click at [268, 382] on div "Why is it taking so long for order #848674 and order #848341?" at bounding box center [378, 397] width 248 height 32
copy div "848341"
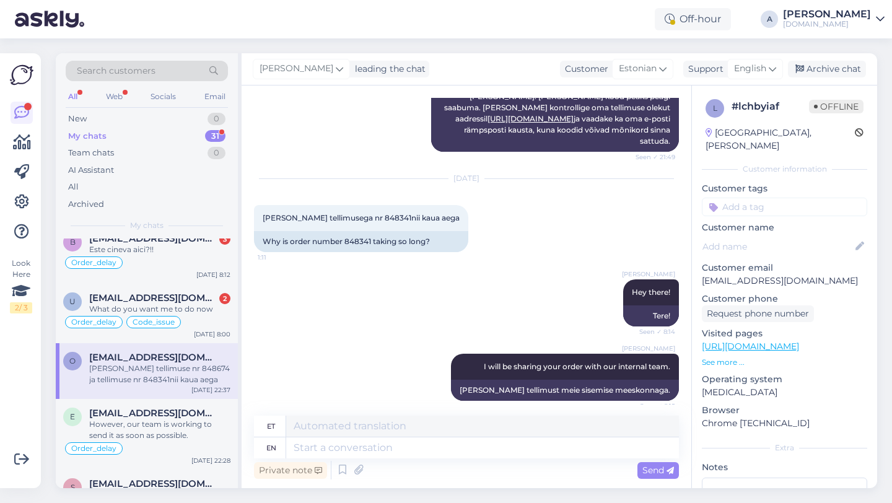
scroll to position [545, 0]
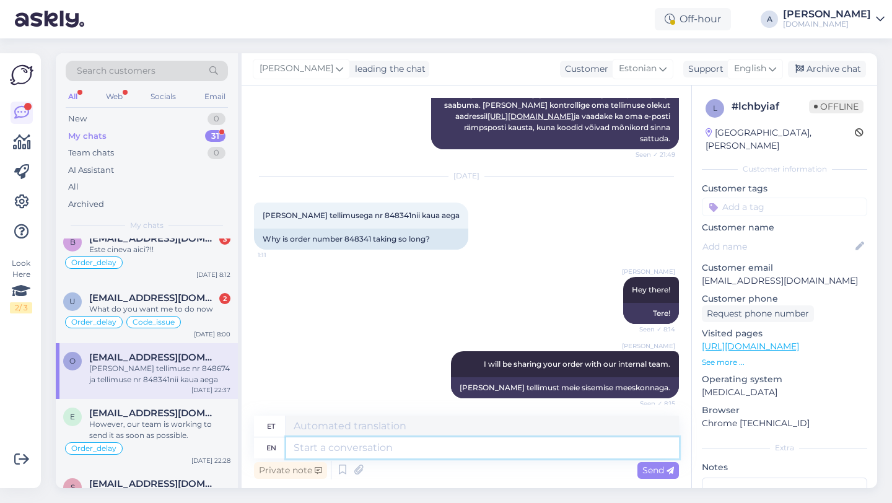
click at [353, 452] on textarea at bounding box center [482, 447] width 393 height 21
paste textarea "Okay, in that case, please send full-screen screenshots from a browser: 1. How …"
type textarea "Okay, in that case, please send full-screen screenshots from a browser: 1. How …"
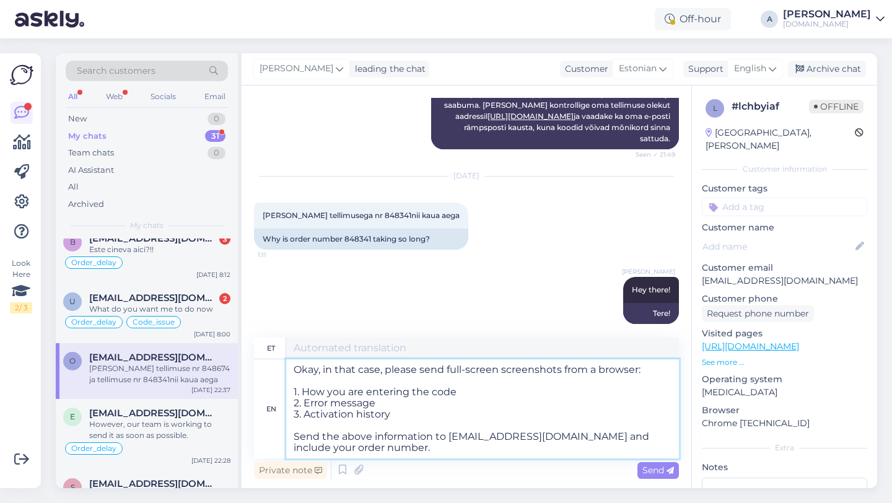
type textarea "Olgu, sel juhul palun saatke brauserist täisekraanil kuvatõmmised: 1. Kuidas te…"
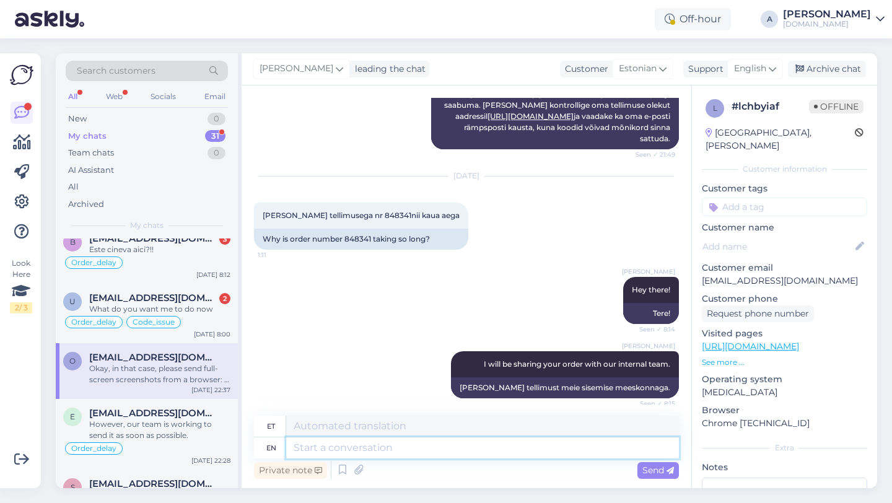
scroll to position [905, 0]
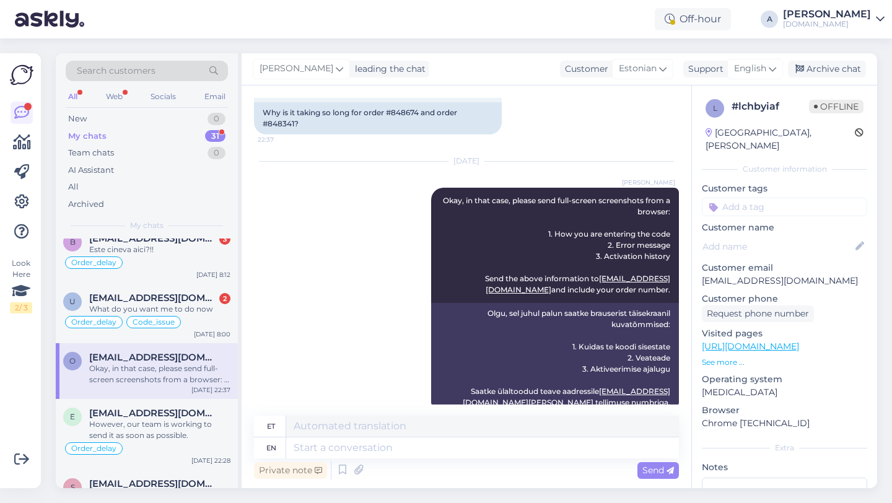
click at [747, 198] on input at bounding box center [784, 207] width 165 height 19
type input "orde"
click at [774, 236] on span "Order_delay" at bounding box center [784, 239] width 45 height 7
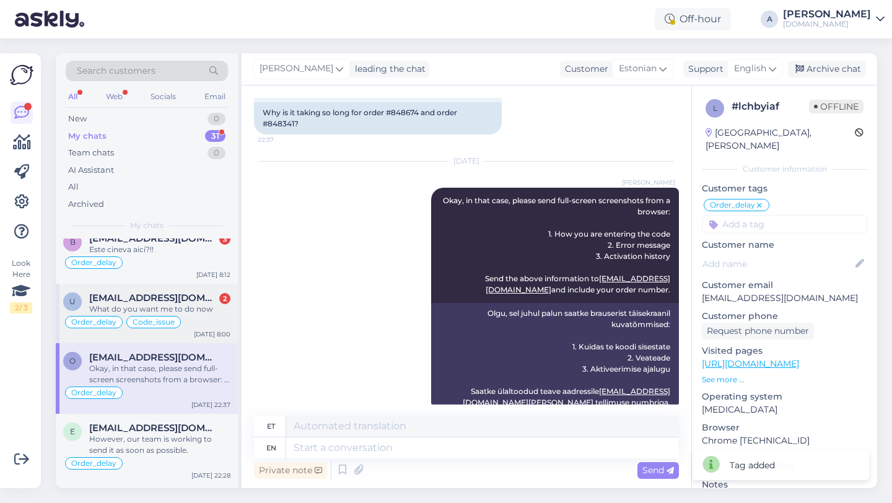
click at [171, 296] on span "[EMAIL_ADDRESS][DOMAIN_NAME]" at bounding box center [153, 297] width 129 height 11
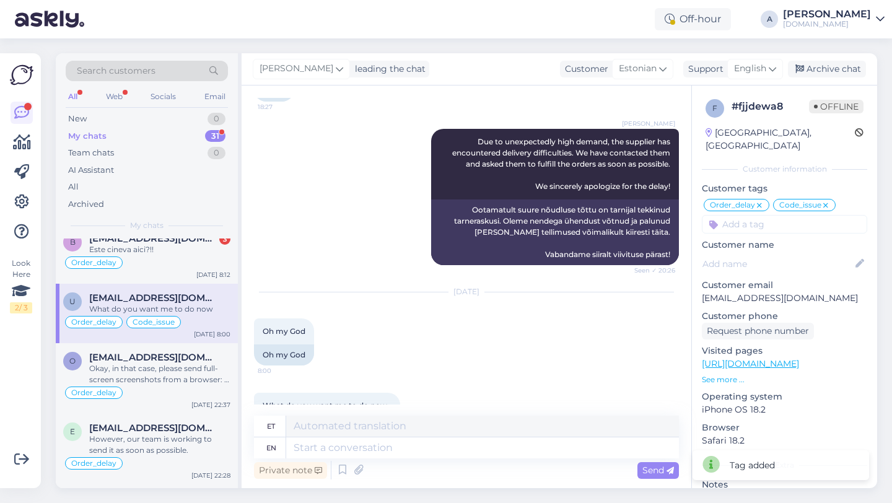
scroll to position [8501, 0]
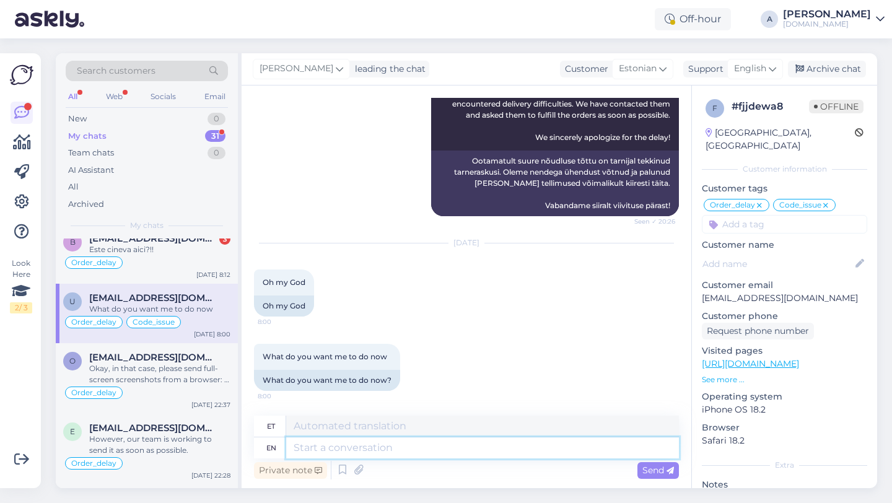
click at [355, 449] on textarea at bounding box center [482, 447] width 393 height 21
type textarea "I'ts"
type textarea "Ma ei ole"
type textarea "I'ts just a"
type textarea "Ma lihtsalt"
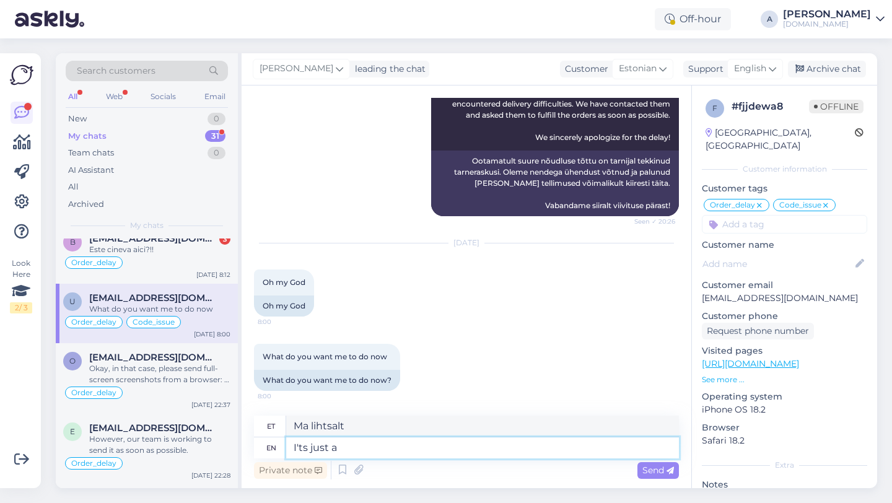
type textarea "I'ts just a m"
type textarea "Ma [PERSON_NAME] lihtsalt"
type textarea "I'ts just a matter"
type textarea "See on lihtsalt asi"
type textarea "I'ts just a matter of time"
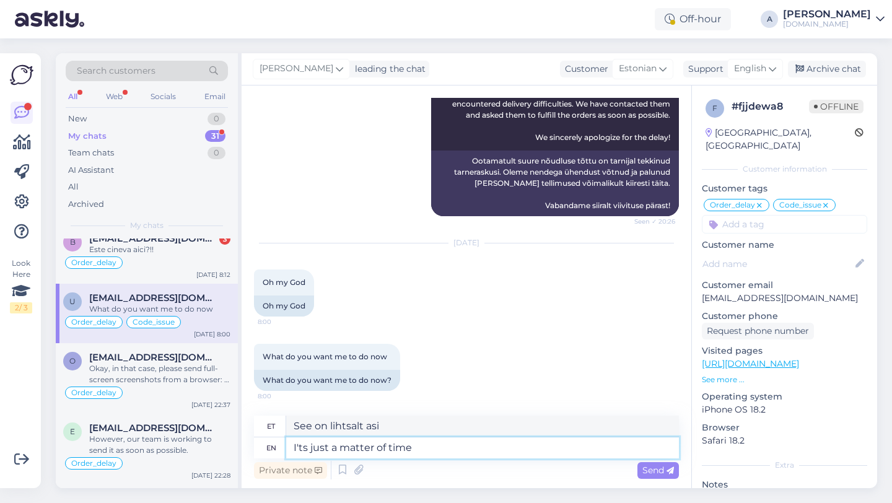
type textarea "See on lihtsalt küsimus"
type textarea "I'ts just a matter of time."
type textarea "See on ainult aja küsimus."
click at [303, 448] on textarea "I'ts just a matter of time." at bounding box center [482, 447] width 393 height 21
type textarea "Is just a matter of time."
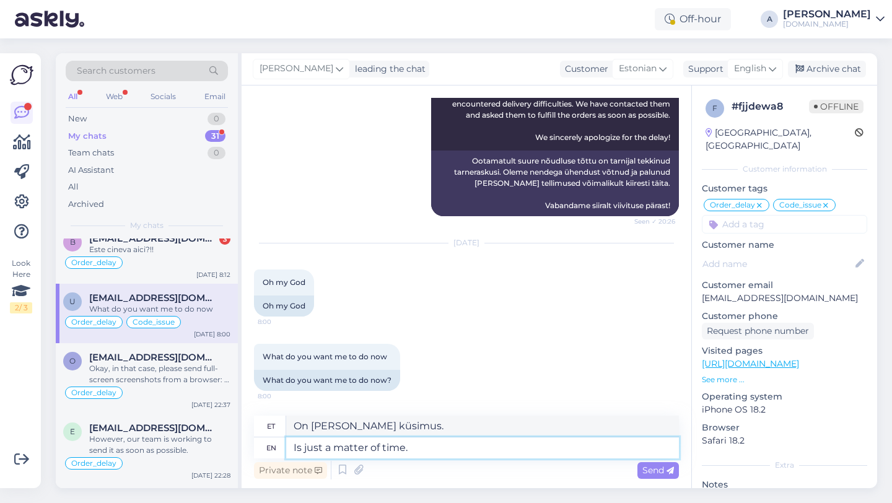
type textarea "Ma [PERSON_NAME] aja küsimus."
type textarea "Its just a matter of time."
type textarea "On [PERSON_NAME] küsimus."
type textarea "It'ss just a matter of time."
type textarea "See on [PERSON_NAME] küsimus."
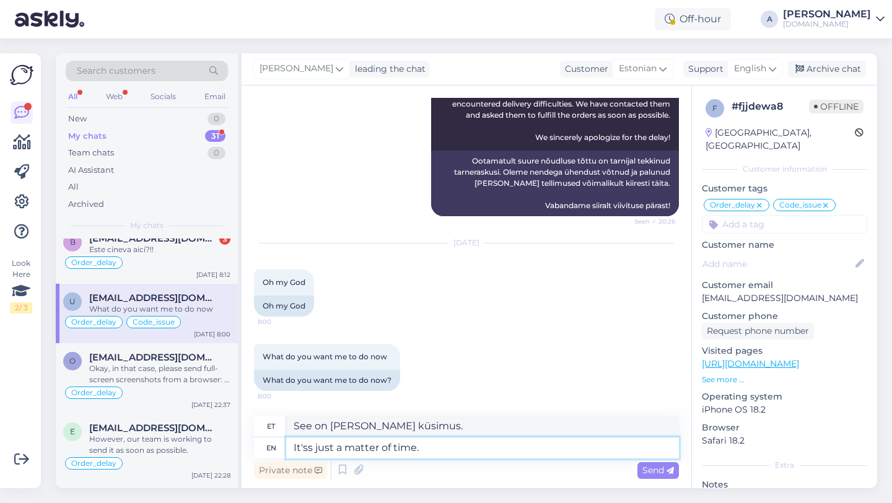
type textarea "It's just a matter of time."
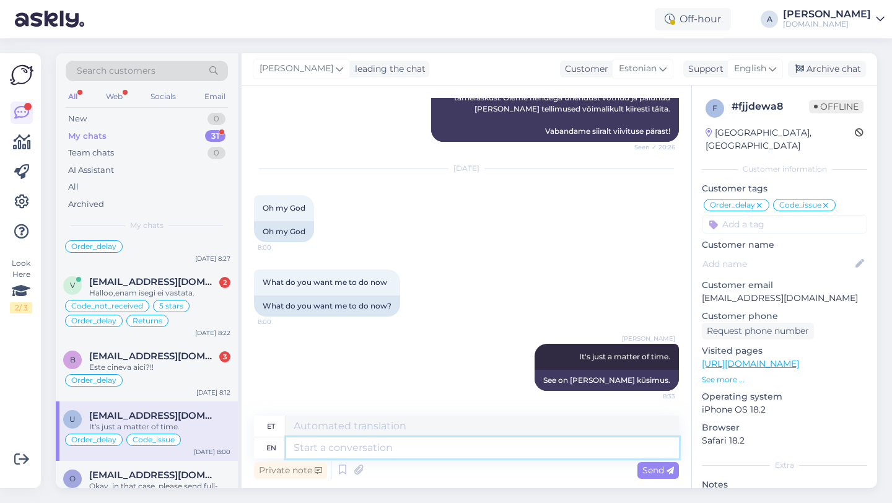
scroll to position [42, 0]
click at [180, 362] on div "Este cineva aici?!!" at bounding box center [159, 366] width 141 height 11
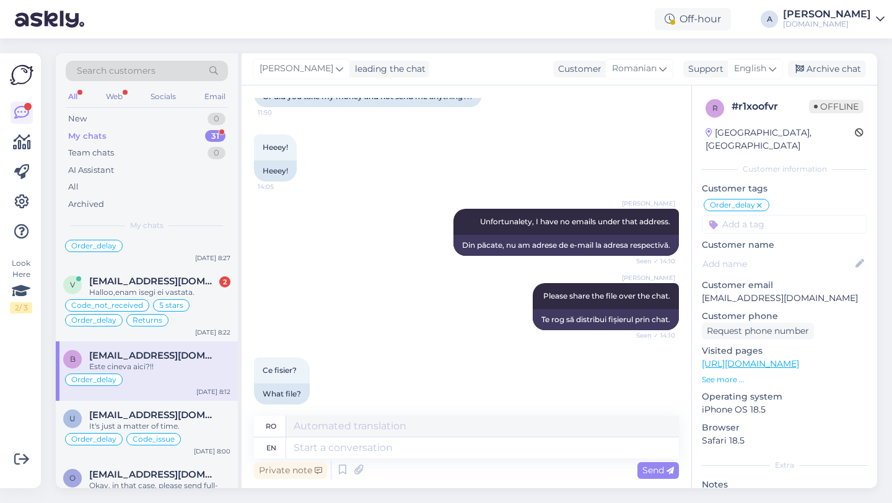
scroll to position [4773, 0]
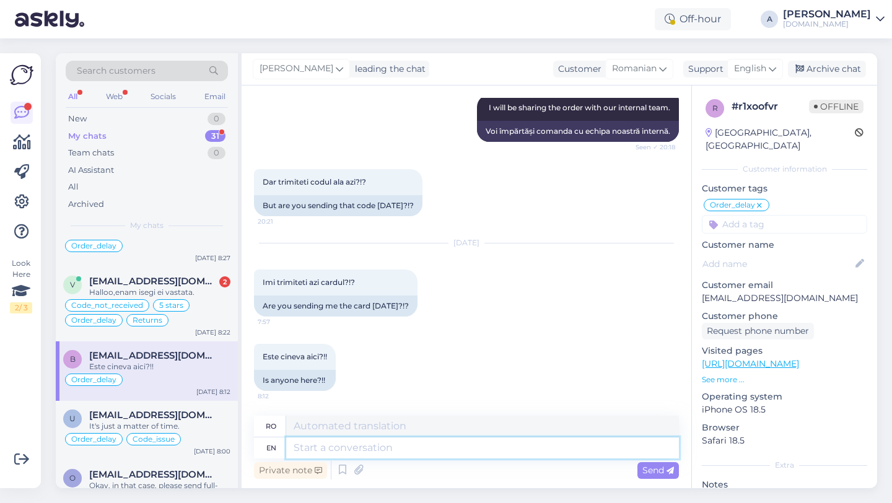
click at [332, 454] on textarea at bounding box center [482, 447] width 393 height 21
paste textarea "Okay, in that case, please send full-screen screenshots from a browser: 1. How …"
type textarea "Okay, in that case, please send full-screen screenshots from a browser: 1. How …"
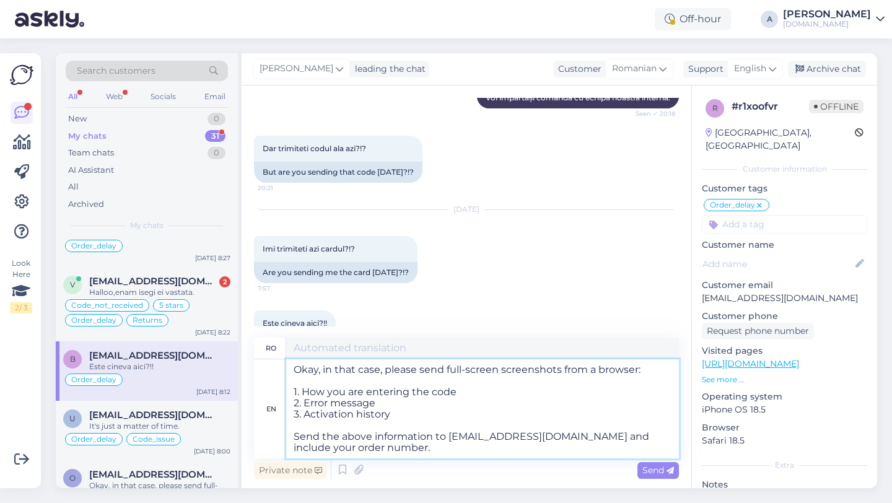
type textarea "Bine, în acest caz, te rugăm [PERSON_NAME] capturi de ecran complet dintr-un br…"
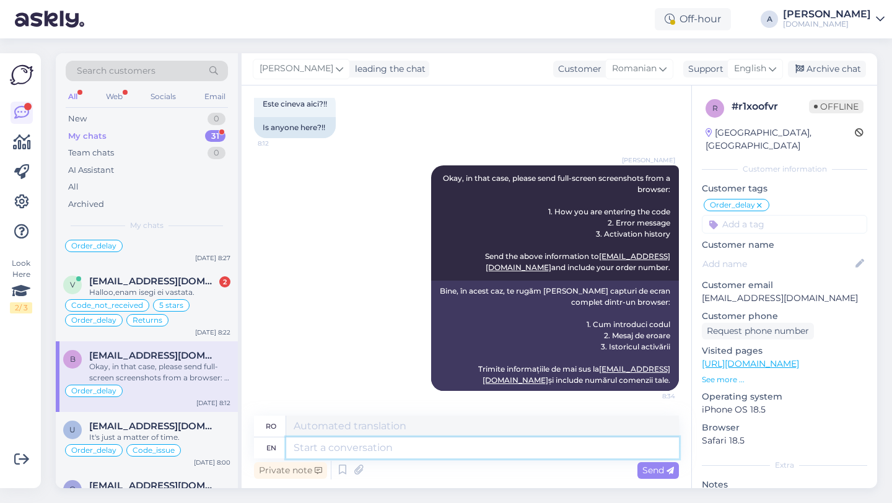
scroll to position [0, 0]
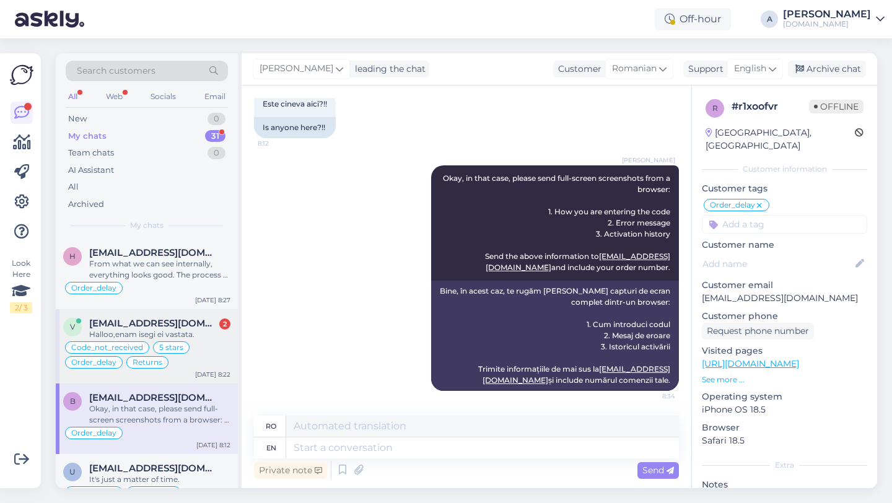
click at [157, 327] on div "[EMAIL_ADDRESS][DOMAIN_NAME] 2" at bounding box center [159, 323] width 141 height 11
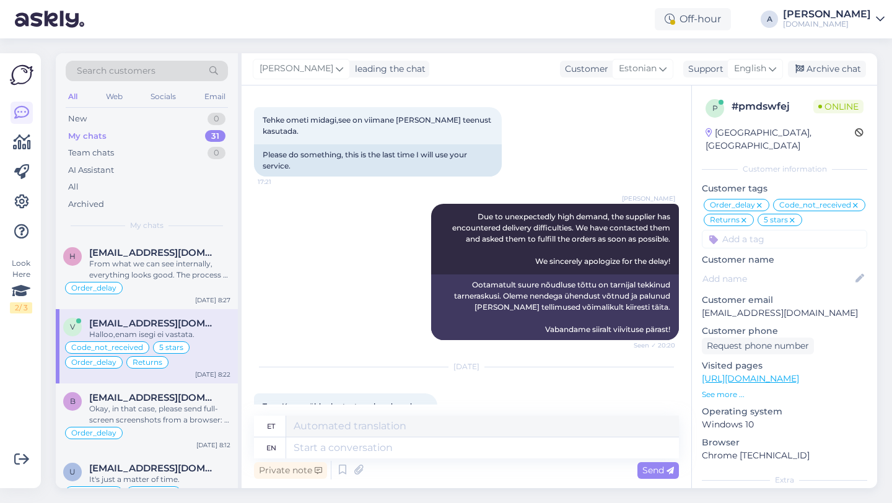
scroll to position [9905, 0]
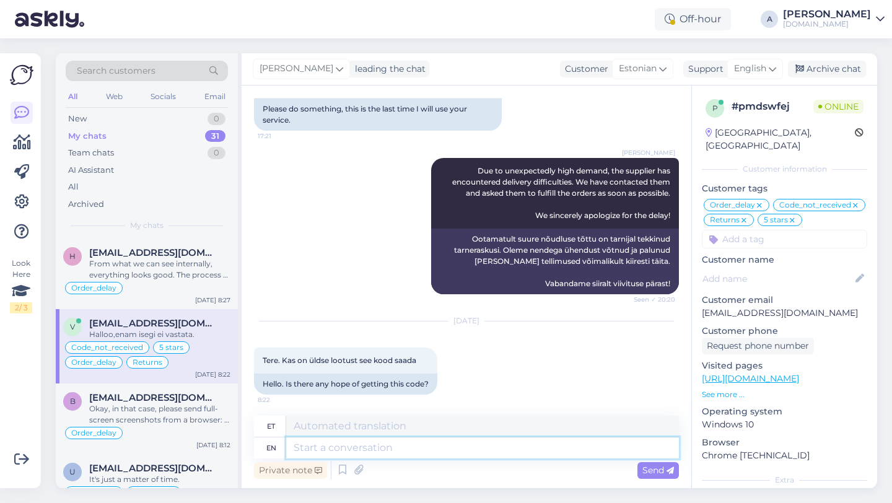
click at [379, 450] on textarea at bounding box center [482, 447] width 393 height 21
type textarea "Th"
type textarea "T"
type textarea "Thanks"
type textarea "Tänud"
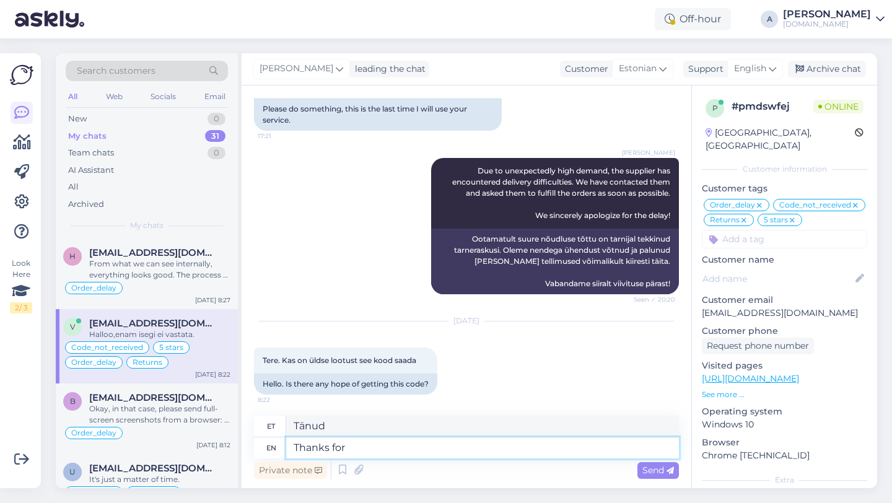
type textarea "Thanks for"
type textarea "Tänan teid"
type textarea "Thanks for being"
type textarea "Tänan teid olemise eest"
type textarea "Thanks for being so pa"
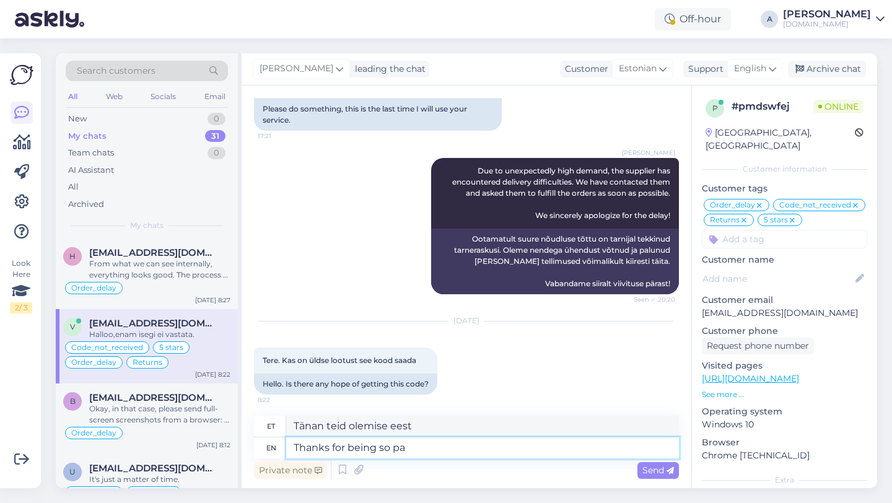
type textarea "Aitäh, et nii oled"
type textarea "Thanks for being so patient."
type textarea "Tänan kannatlikkuse eest."
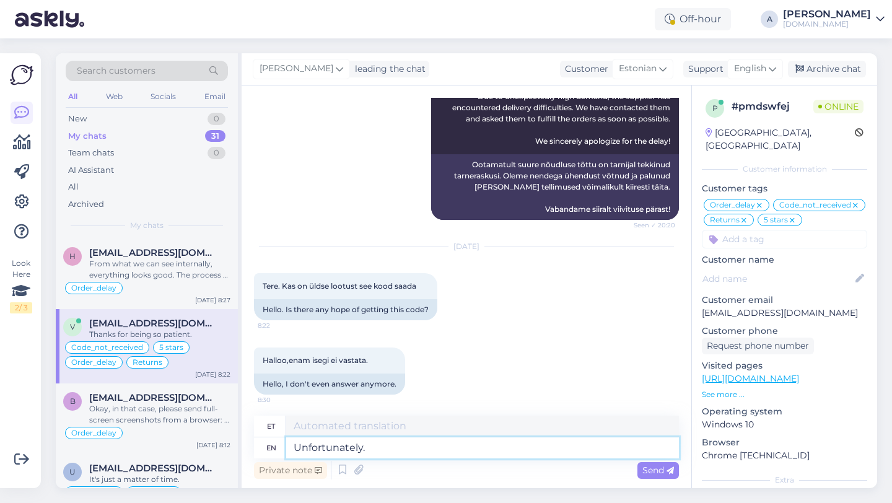
type textarea "Unfortunately. ,"
type textarea "Kahjuks."
type textarea "Unfortunately, w"
type textarea "Kahjuks"
type textarea "Unfortunately, we"
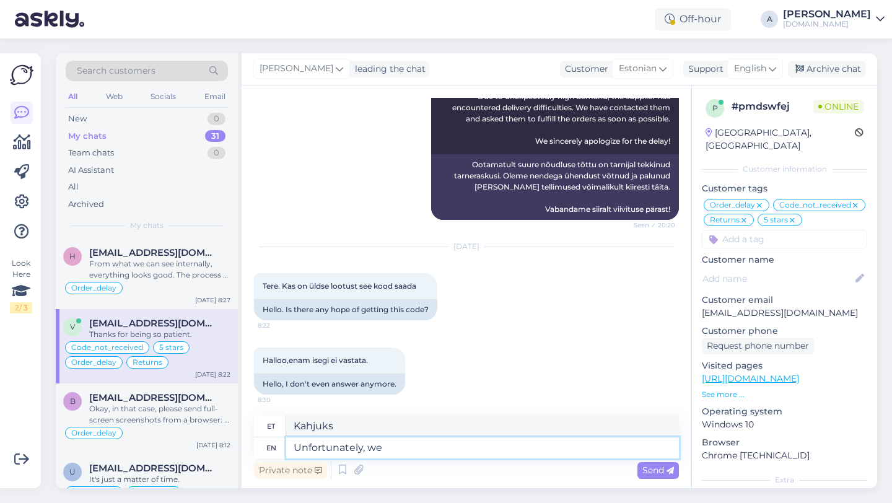
type textarea "Kahjuks me"
type textarea "Unfortunately, we do"
type textarea "Kahjuks me teeme seda"
type textarea "Unfortunately, we do not ha"
type textarea "Kahjuks me [PERSON_NAME] tee"
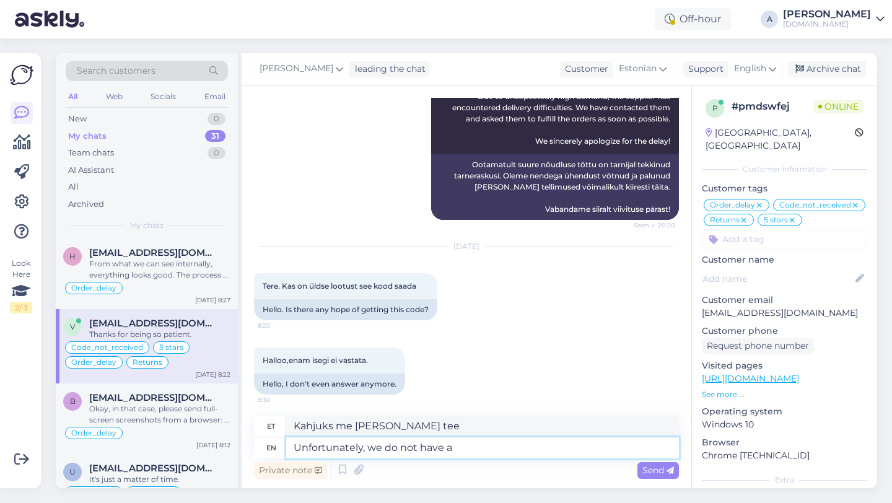
type textarea "Unfortunately, we do not have an"
type textarea "Kahjuks meil pole"
type textarea "Unfortunately, we do not have an e"
type textarea "Kahjuks [PERSON_NAME] pole"
type textarea "Unfortunately, we do not have an estimated ti"
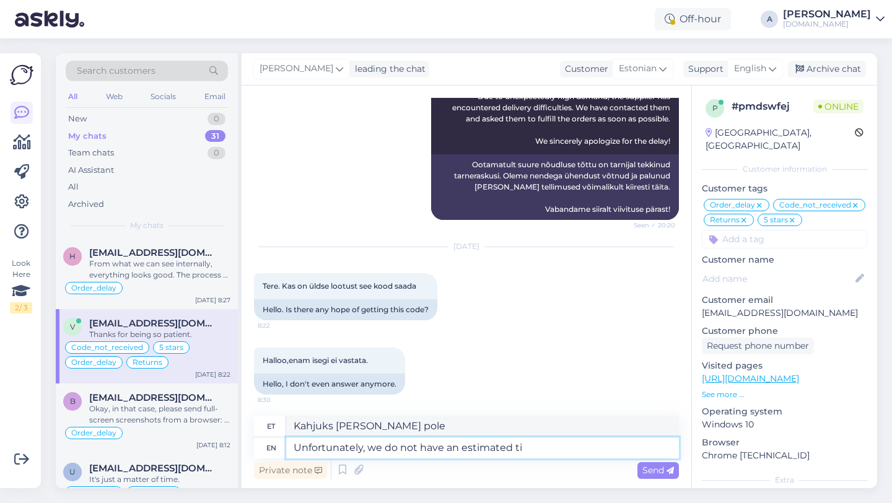
type textarea "Kahjuks meil hinnangut pole"
type textarea "Unfortunately, we do not have an estimated times."
type textarea "Kahjuks meil ligikaudset aega pole."
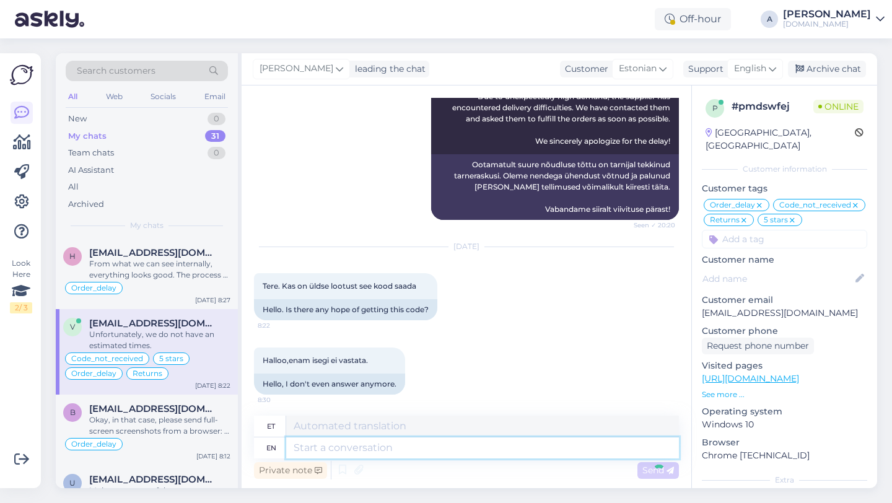
scroll to position [10054, 0]
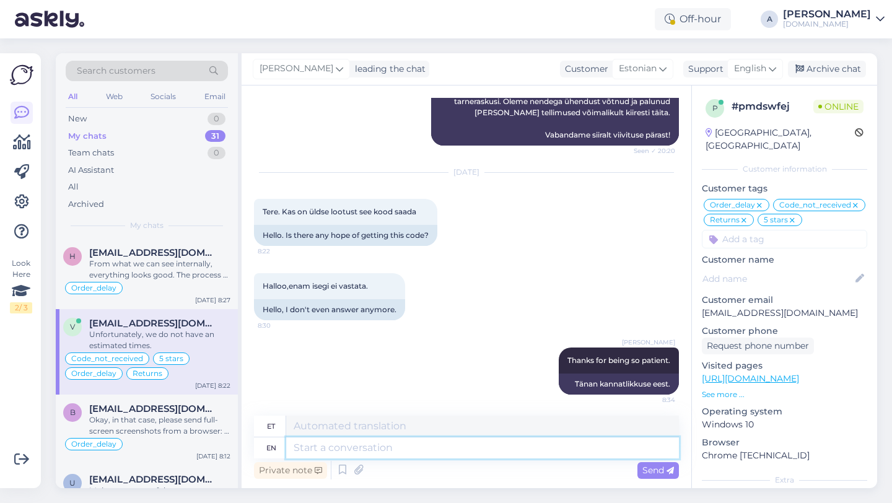
type textarea "H"
type textarea "How"
type textarea "Kuidas"
type textarea "However,"
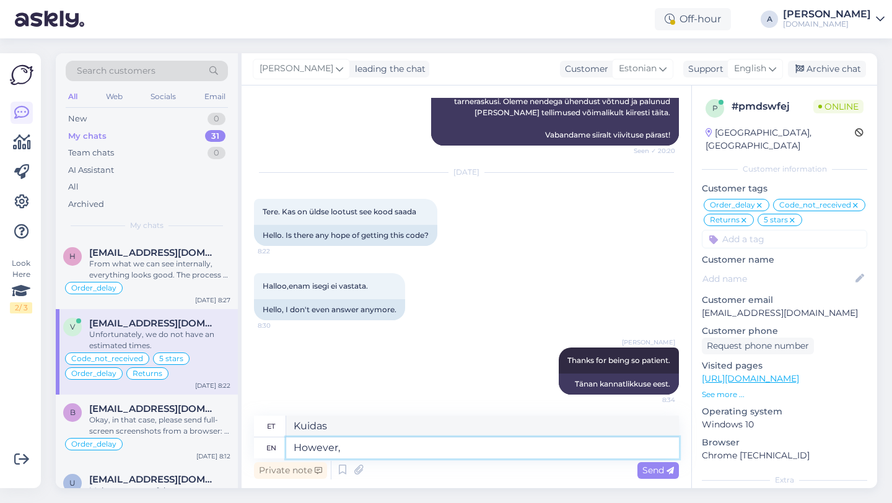
type textarea "Siiski"
type textarea "However, our te"
type textarea "Siiski, meie"
type textarea "However, our team is"
type textarea "Siiski, meie meeskond"
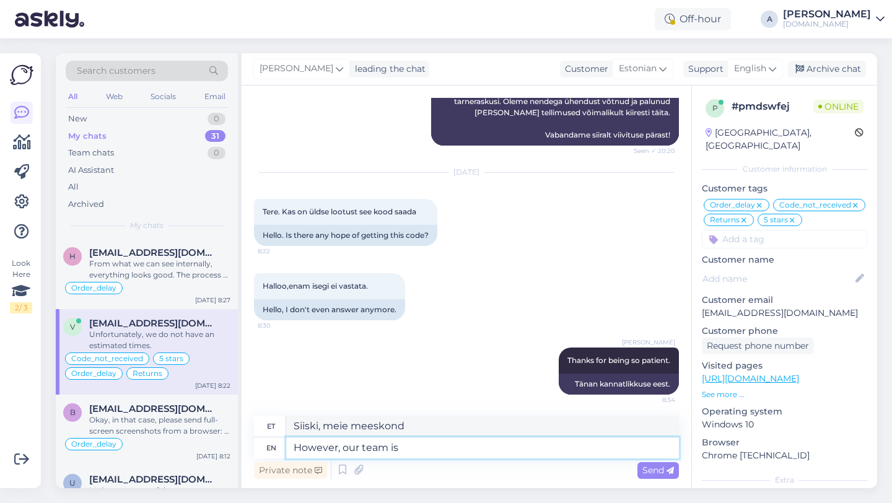
type textarea "However, our team is"
type textarea "Siiski on meie meeskond"
type textarea "However, our team is working"
type textarea "Meie meeskond aga töötab"
type textarea "However, our team is working to s"
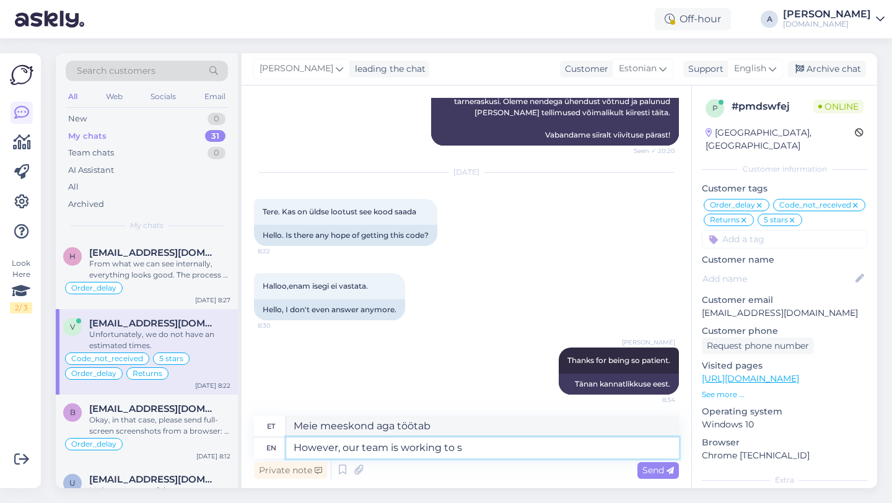
type textarea "Siiski töötab meie meeskond selle nimel, et"
type textarea "However, our team is working to send"
type textarea "Siiski töötab meie meeskond selle nimel, et saata"
type textarea "However, our team is working to send it as"
type textarea "Siiski töötab meie meeskond selle saatmise nimel."
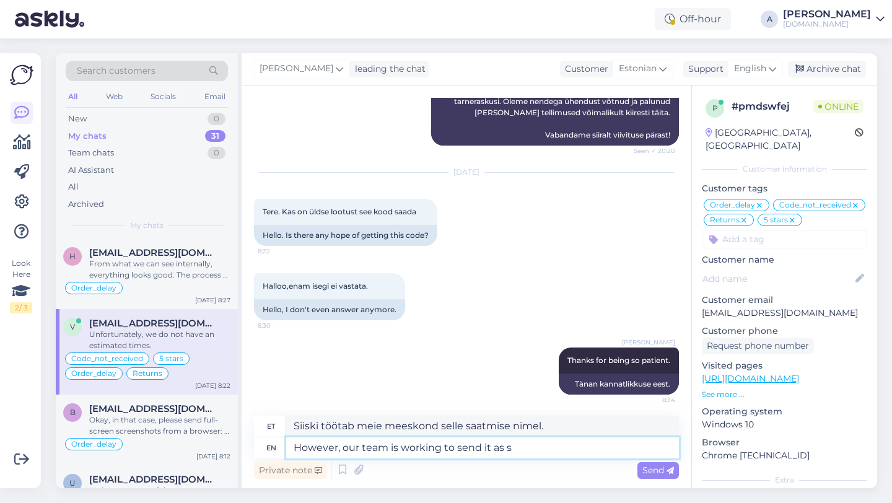
type textarea "However, our team is working to send it as so"
type textarea "Meie meeskond töötab aga selle nimel, et see teile edastada."
type textarea "However, our team is working to send it as soon as"
type textarea "Meie meeskond töötab aga selle nimel, et see võimalikult kiiresti saata."
type textarea "However, our team is working to send it as soon asp o"
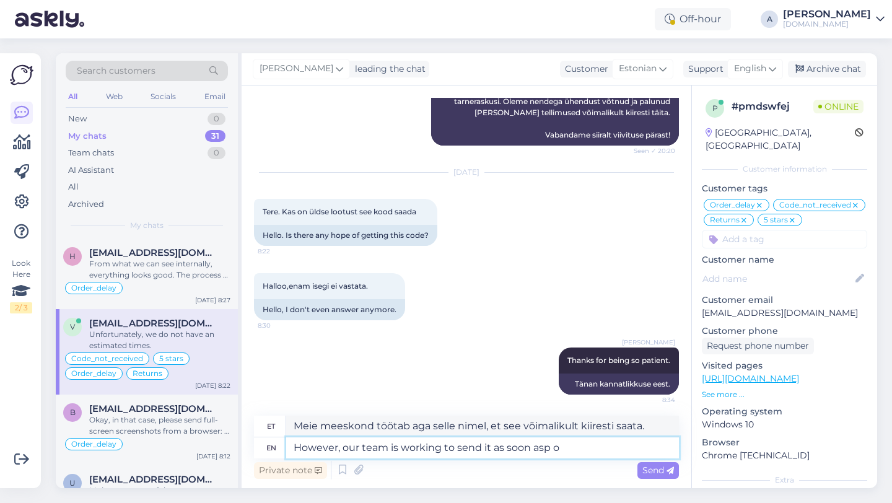
type textarea "Siiski töötab meie meeskond selle nimel, et see nii kiiresti kui võimalik saata."
type textarea "However, our team is working to send it as soon as p"
type textarea "Siiski töötab meie meeskond selle nimel, et see niipea kui võimalik saata."
type textarea "However, our team is working to send it as soon as possible."
type textarea "Siiski töötab meie meeskond selle nimel, et see võimalikult kiiresti ära saata."
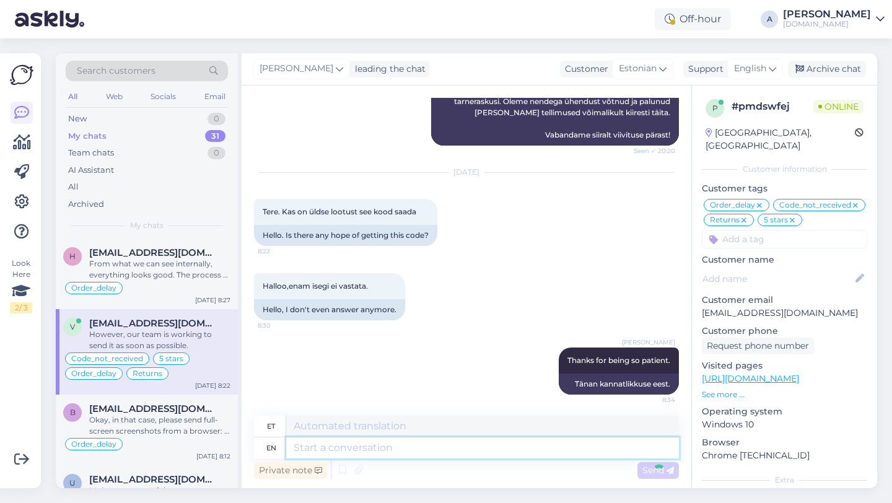
scroll to position [10139, 0]
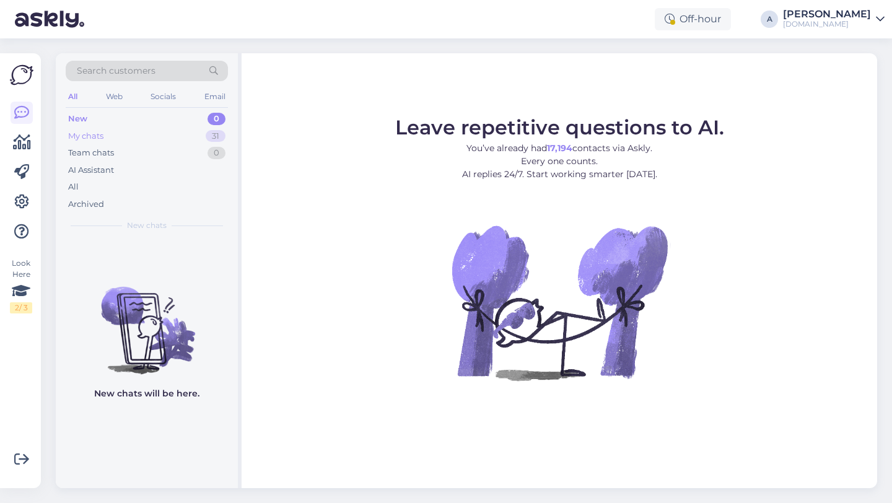
click at [222, 130] on div "31" at bounding box center [216, 136] width 20 height 12
